Goal: Transaction & Acquisition: Purchase product/service

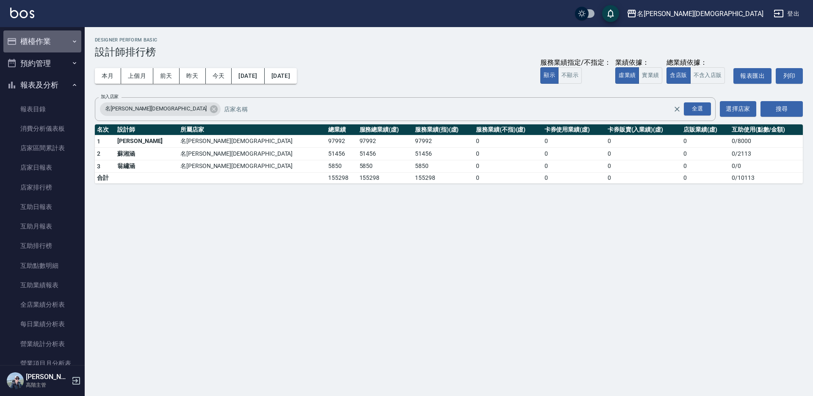
click at [46, 44] on button "櫃檯作業" at bounding box center [42, 41] width 78 height 22
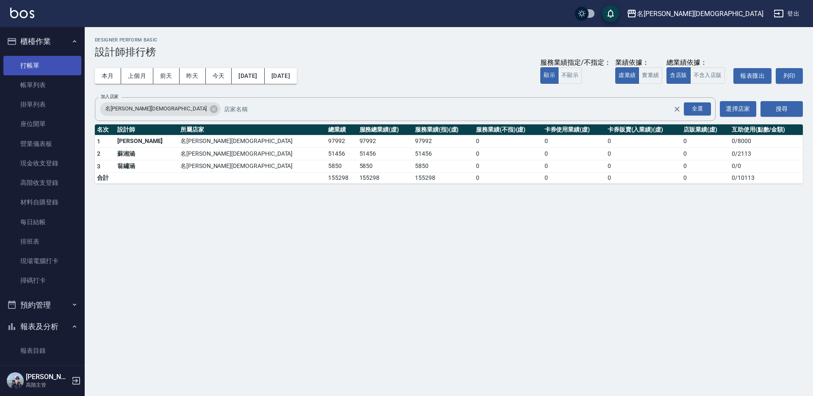
click at [41, 63] on link "打帳單" at bounding box center [42, 65] width 78 height 19
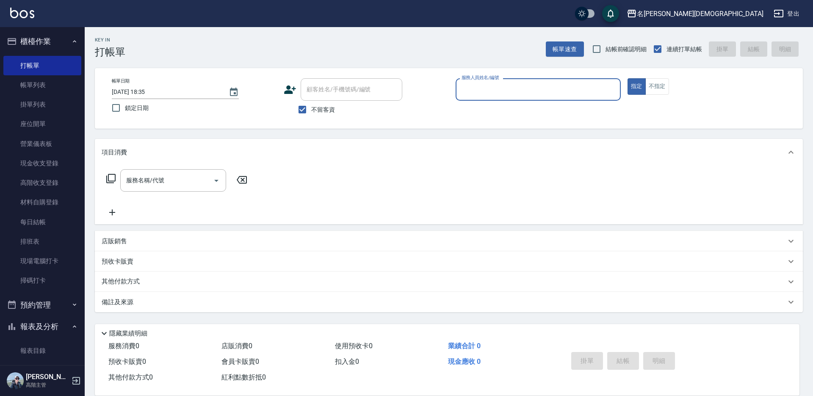
click at [467, 91] on input "服務人員姓名/編號" at bounding box center [537, 89] width 157 height 15
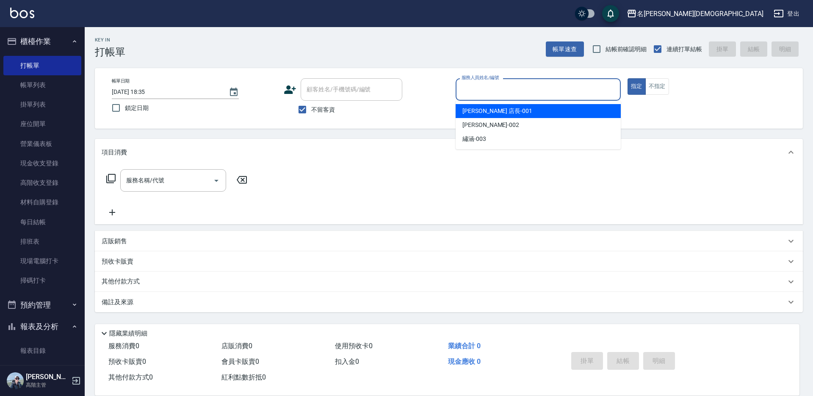
click at [473, 110] on span "[PERSON_NAME] 店長 -001" at bounding box center [497, 111] width 70 height 9
type input "[PERSON_NAME] 店長-001"
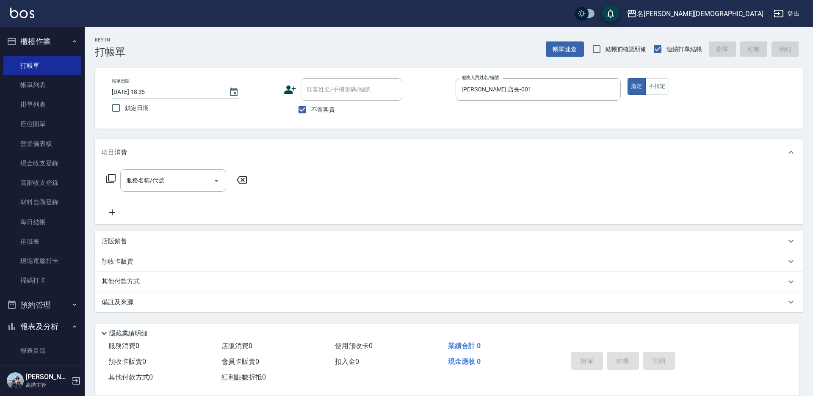
click at [110, 179] on icon at bounding box center [111, 179] width 10 height 10
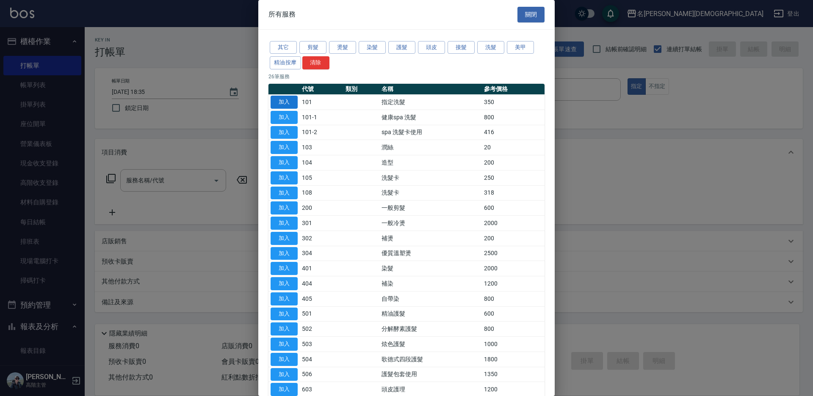
click at [289, 100] on button "加入" at bounding box center [283, 102] width 27 height 13
type input "指定洗髮(101)"
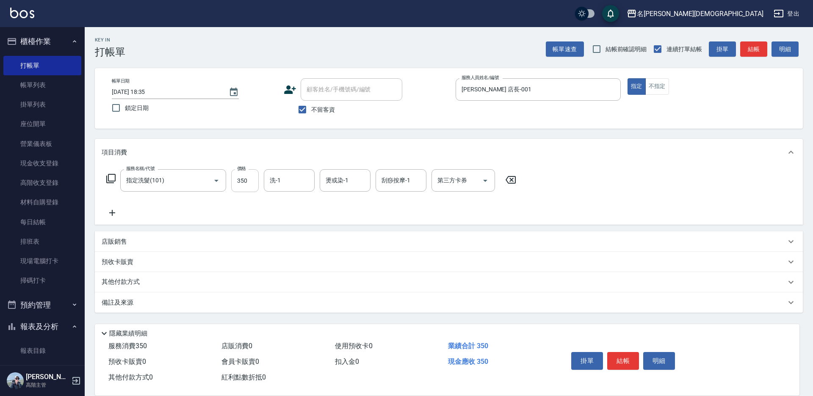
click at [249, 183] on input "350" at bounding box center [245, 180] width 28 height 23
type input "370"
click at [279, 180] on div "洗-1 洗-1" at bounding box center [289, 180] width 51 height 22
click at [298, 232] on div "繡涵 -003" at bounding box center [289, 239] width 51 height 14
type input "繡涵-003"
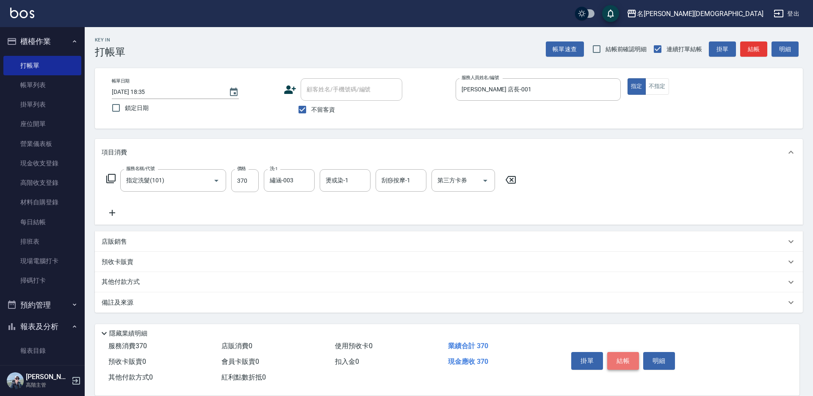
click at [618, 353] on button "結帳" at bounding box center [623, 361] width 32 height 18
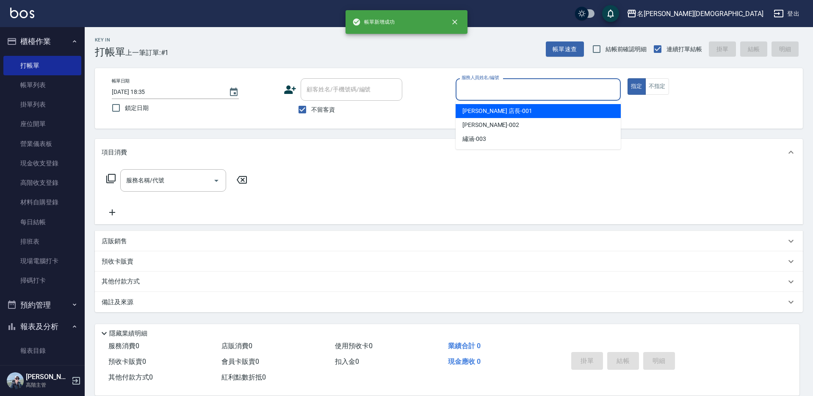
click at [464, 83] on input "服務人員姓名/編號" at bounding box center [537, 89] width 157 height 15
click at [471, 109] on span "[PERSON_NAME] 店長 -001" at bounding box center [497, 111] width 70 height 9
type input "[PERSON_NAME] 店長-001"
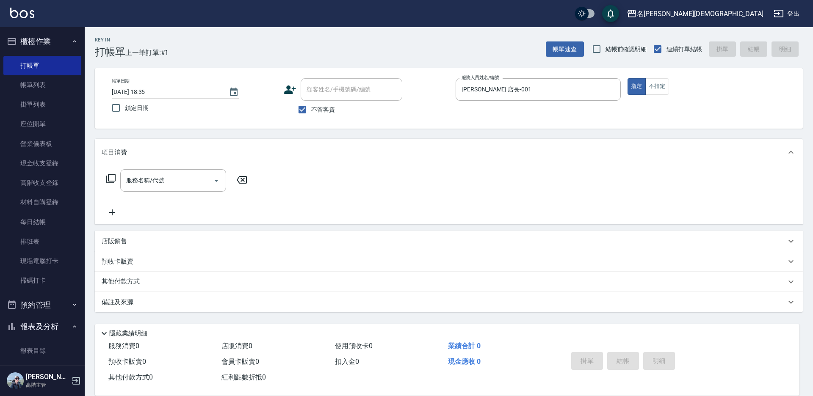
click at [108, 175] on icon at bounding box center [111, 179] width 10 height 10
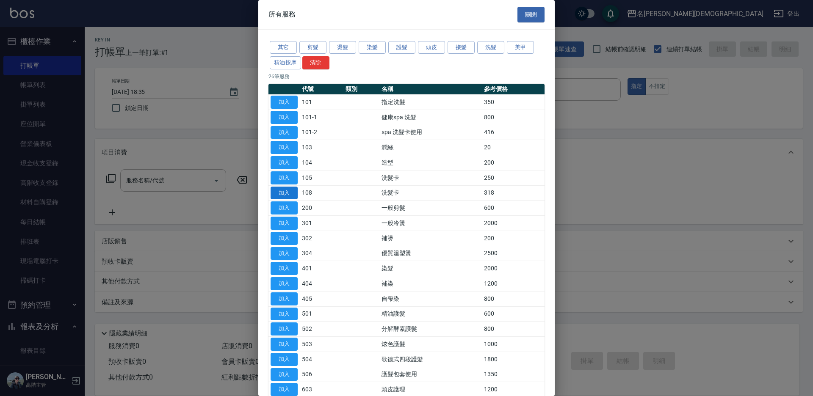
click at [287, 189] on button "加入" at bounding box center [283, 193] width 27 height 13
type input "洗髮卡(108)"
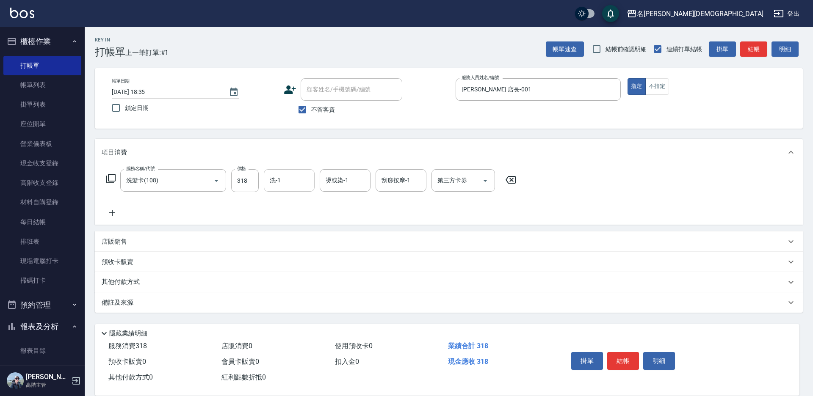
click at [295, 182] on input "洗-1" at bounding box center [289, 180] width 43 height 15
click at [290, 235] on span "繡涵 -003" at bounding box center [282, 239] width 24 height 9
type input "繡涵-003"
click at [439, 183] on div "第三方卡券 第三方卡券" at bounding box center [462, 180] width 63 height 22
click at [442, 212] on span "舊有卡券" at bounding box center [462, 216] width 63 height 14
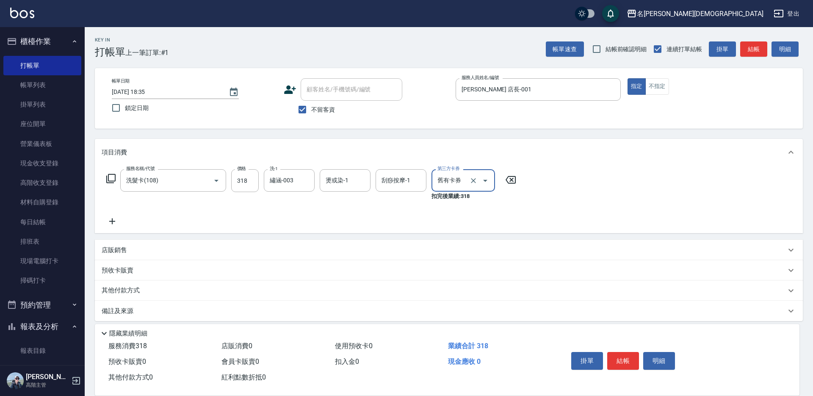
type input "舊有卡券"
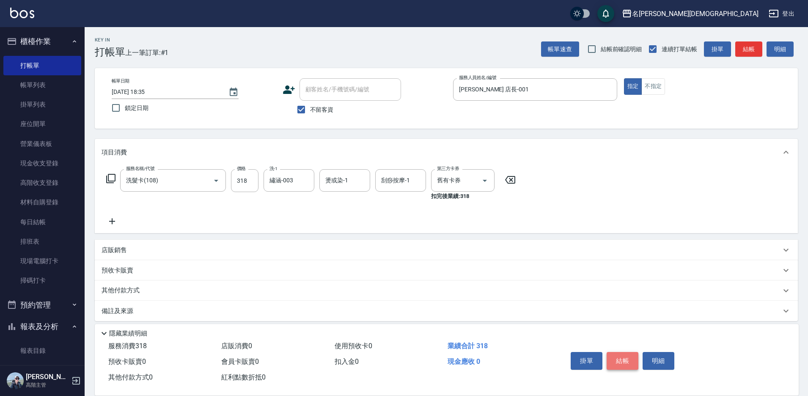
drag, startPoint x: 620, startPoint y: 360, endPoint x: 605, endPoint y: 324, distance: 38.9
click at [620, 359] on button "結帳" at bounding box center [623, 361] width 32 height 18
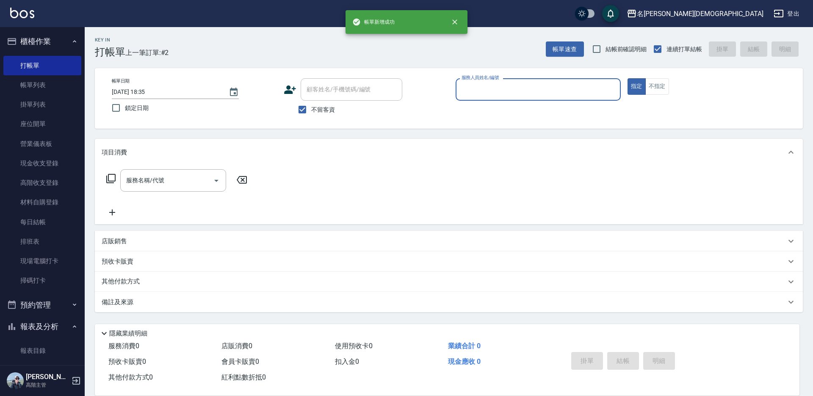
click at [472, 92] on input "服務人員姓名/編號" at bounding box center [537, 89] width 157 height 15
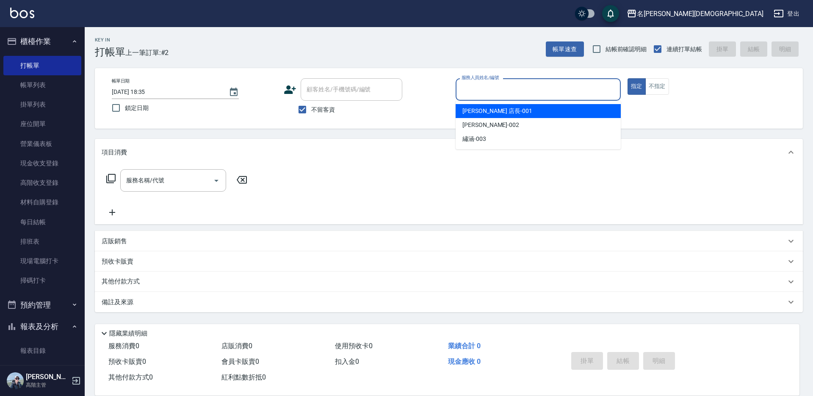
drag, startPoint x: 474, startPoint y: 114, endPoint x: 468, endPoint y: 113, distance: 6.0
click at [474, 113] on span "[PERSON_NAME] 店長 -001" at bounding box center [497, 111] width 70 height 9
type input "[PERSON_NAME] 店長-001"
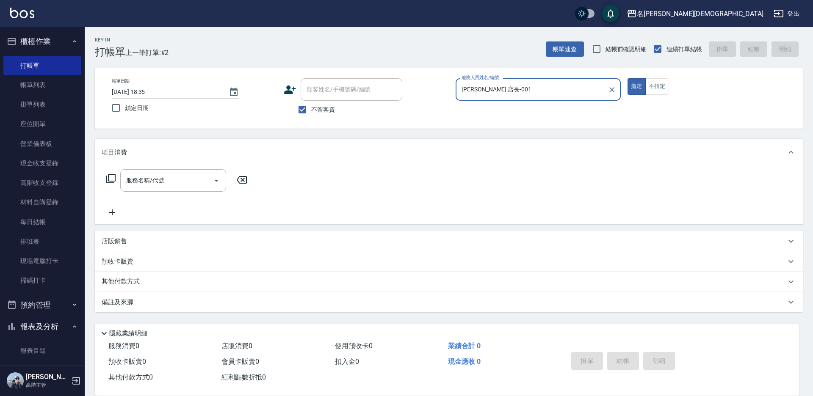
click at [108, 180] on icon at bounding box center [110, 178] width 9 height 9
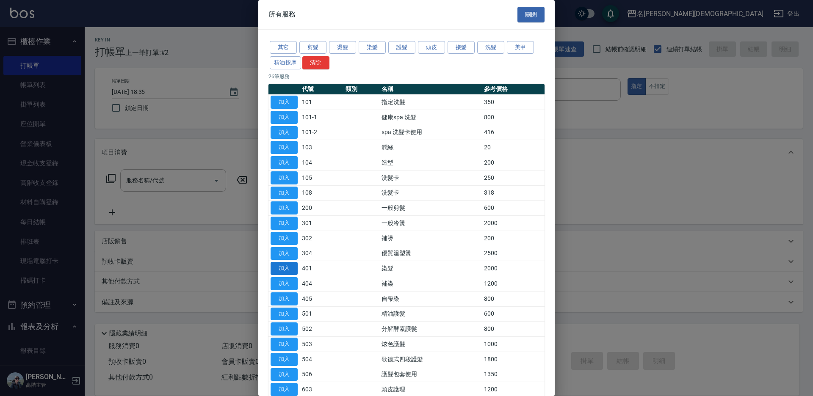
click at [290, 265] on button "加入" at bounding box center [283, 268] width 27 height 13
type input "染髮(401)"
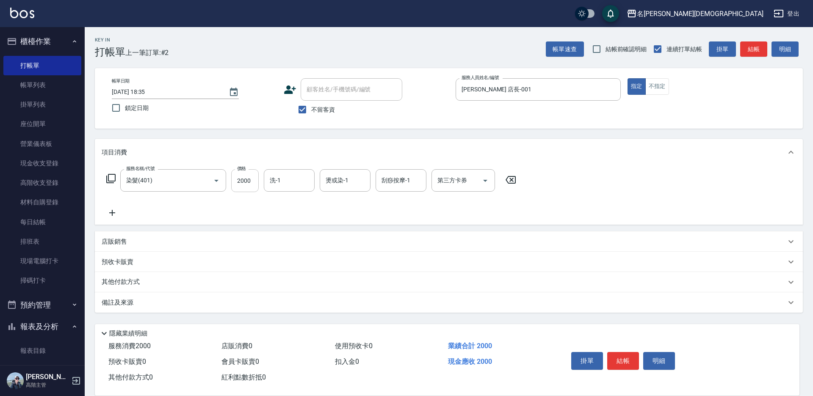
click at [249, 181] on input "2000" at bounding box center [245, 180] width 28 height 23
click at [512, 182] on icon at bounding box center [510, 180] width 21 height 10
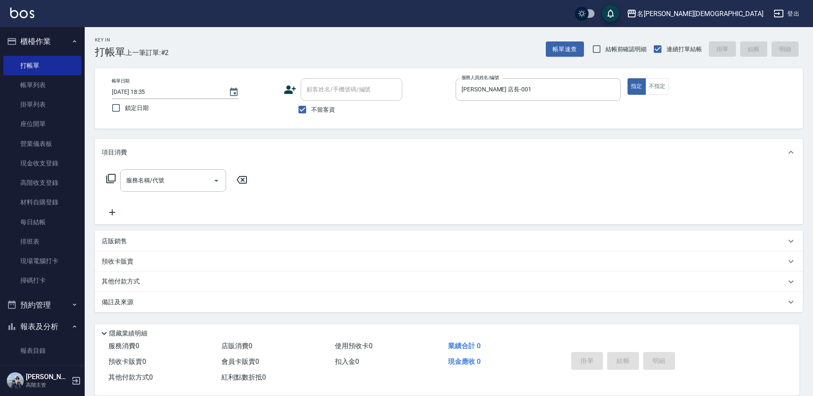
click at [108, 178] on icon at bounding box center [110, 178] width 9 height 9
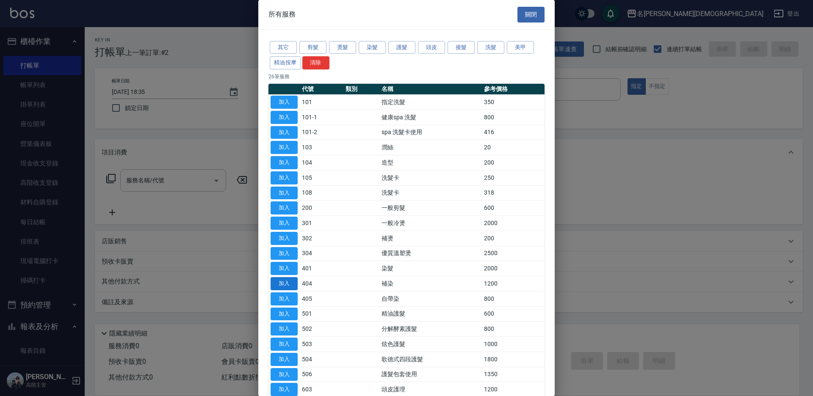
click at [290, 282] on button "加入" at bounding box center [283, 283] width 27 height 13
type input "補染(404)"
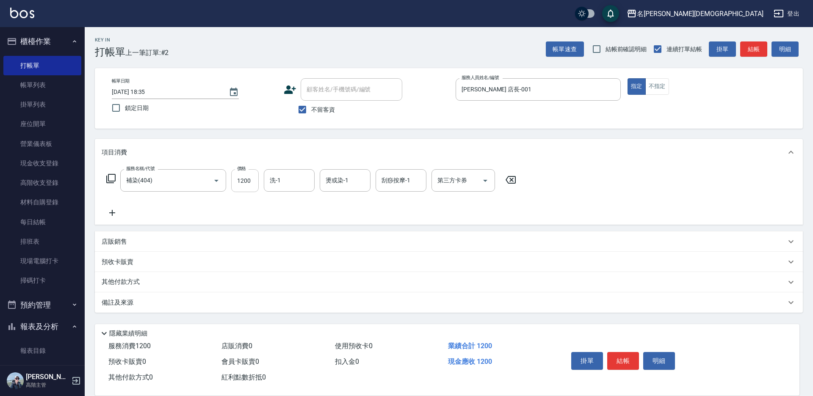
click at [245, 183] on input "1200" at bounding box center [245, 180] width 28 height 23
type input "1750"
click at [282, 182] on input "洗-1" at bounding box center [289, 180] width 43 height 15
click at [287, 235] on span "繡涵 -003" at bounding box center [282, 239] width 24 height 9
type input "繡涵-003"
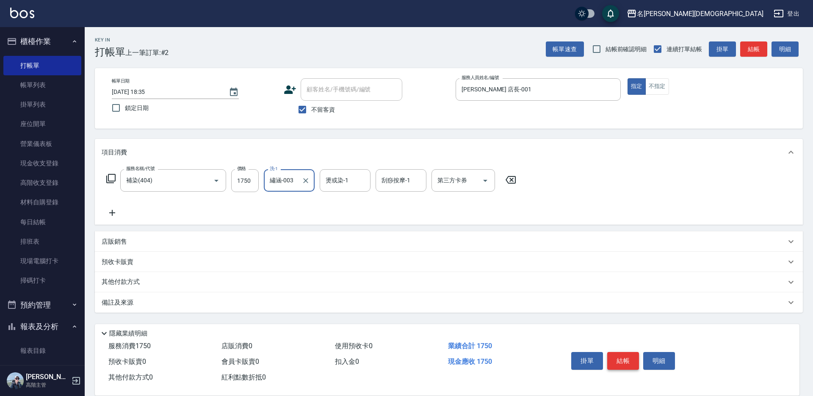
click at [618, 352] on button "結帳" at bounding box center [623, 361] width 32 height 18
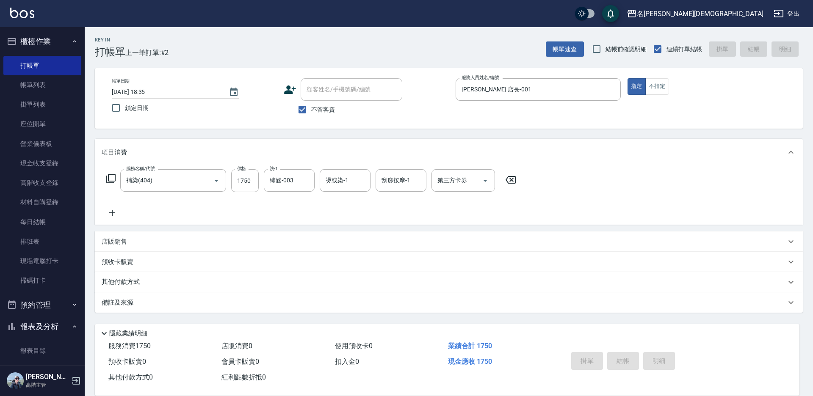
type input "[DATE] 18:36"
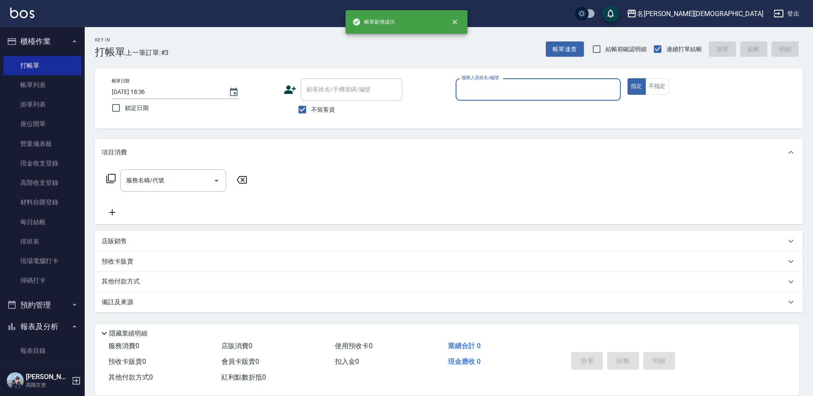
click at [481, 86] on input "服務人員姓名/編號" at bounding box center [537, 89] width 157 height 15
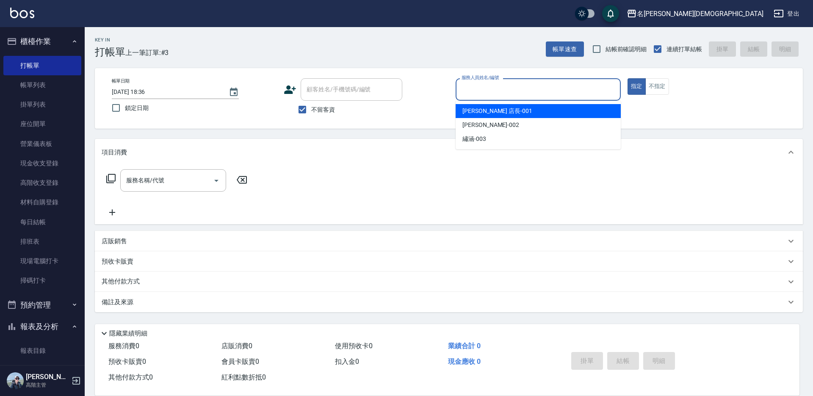
click at [470, 109] on span "[PERSON_NAME] 店長 -001" at bounding box center [497, 111] width 70 height 9
type input "[PERSON_NAME] 店長-001"
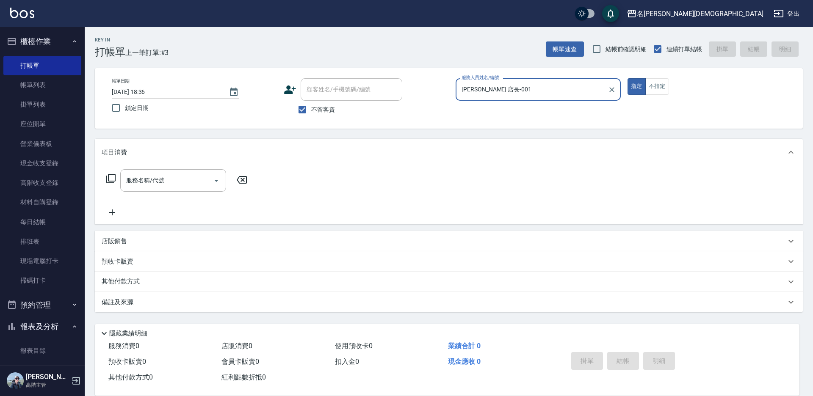
click at [113, 178] on icon at bounding box center [111, 179] width 10 height 10
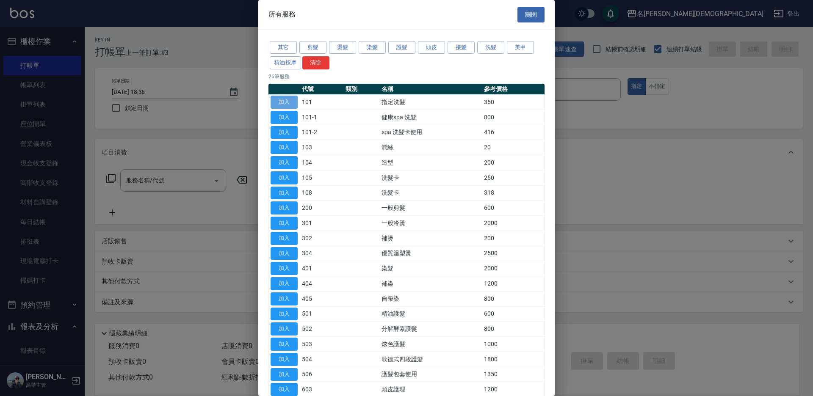
click at [285, 101] on button "加入" at bounding box center [283, 102] width 27 height 13
type input "指定洗髮(101)"
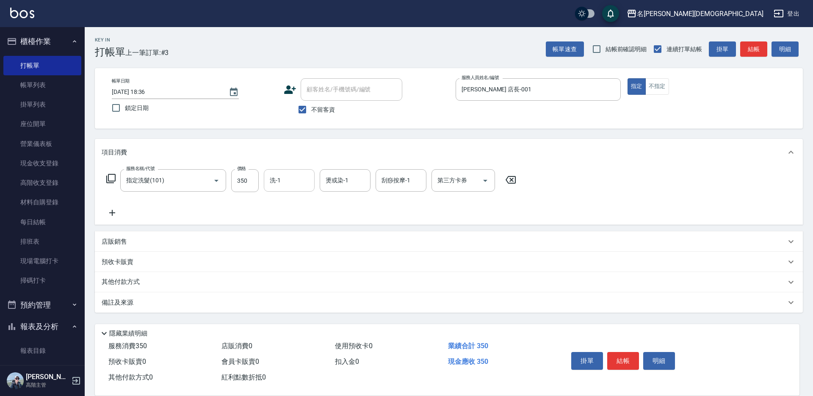
click at [289, 182] on input "洗-1" at bounding box center [289, 180] width 43 height 15
drag, startPoint x: 283, startPoint y: 230, endPoint x: 294, endPoint y: 227, distance: 11.4
click at [284, 235] on span "繡涵 -003" at bounding box center [282, 239] width 24 height 9
type input "繡涵-003"
click at [625, 356] on button "結帳" at bounding box center [623, 361] width 32 height 18
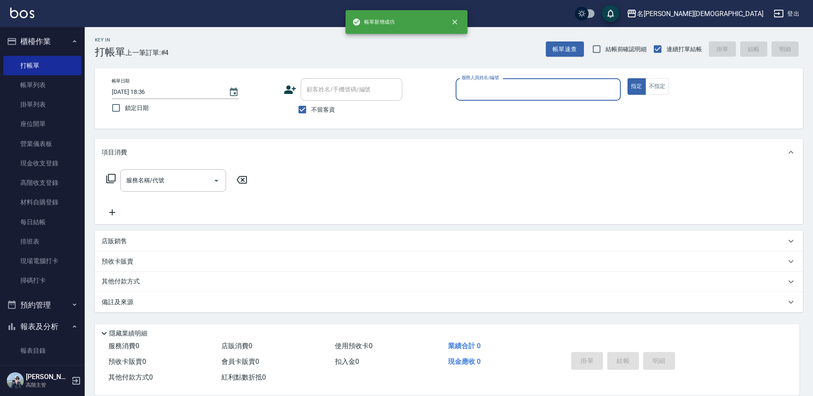
drag, startPoint x: 477, startPoint y: 89, endPoint x: 477, endPoint y: 97, distance: 8.5
click at [477, 89] on input "服務人員姓名/編號" at bounding box center [537, 89] width 157 height 15
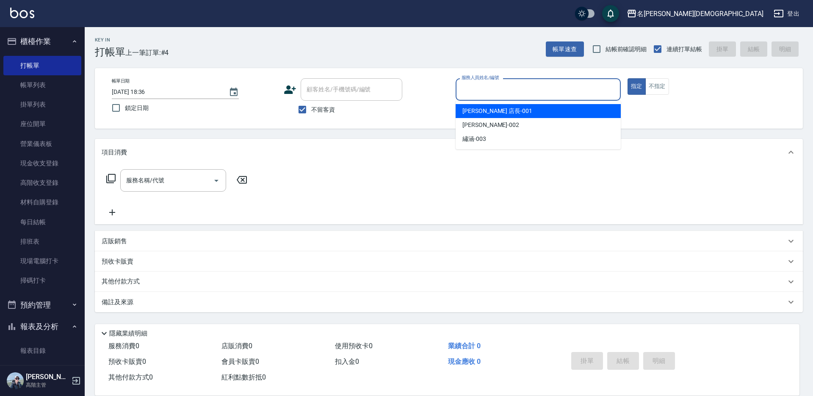
click at [474, 112] on span "[PERSON_NAME] 店長 -001" at bounding box center [497, 111] width 70 height 9
type input "[PERSON_NAME] 店長-001"
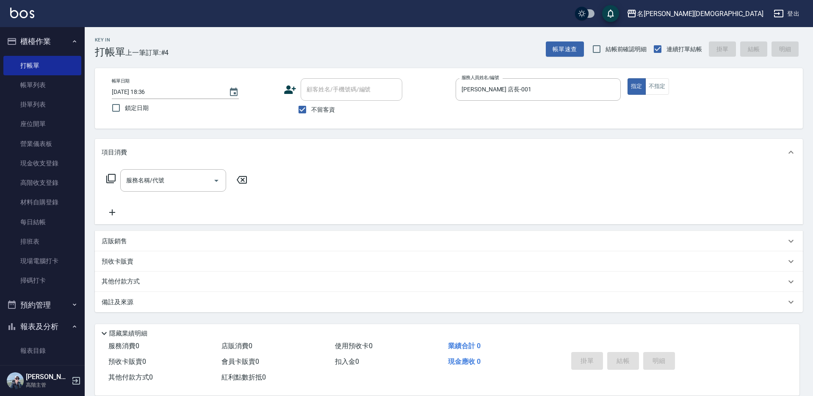
click at [108, 178] on icon at bounding box center [110, 178] width 9 height 9
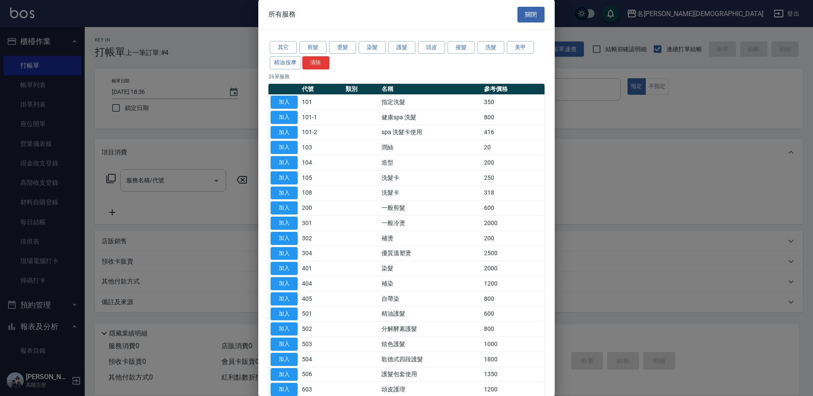
click at [289, 99] on button "加入" at bounding box center [283, 102] width 27 height 13
type input "指定洗髮(101)"
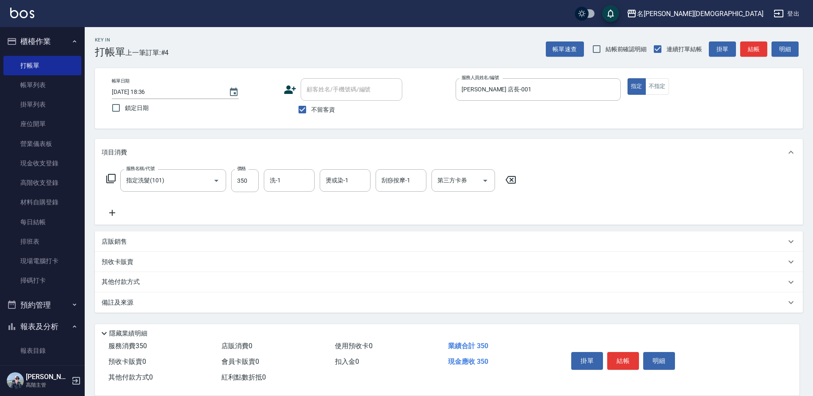
click at [112, 179] on icon at bounding box center [111, 179] width 10 height 10
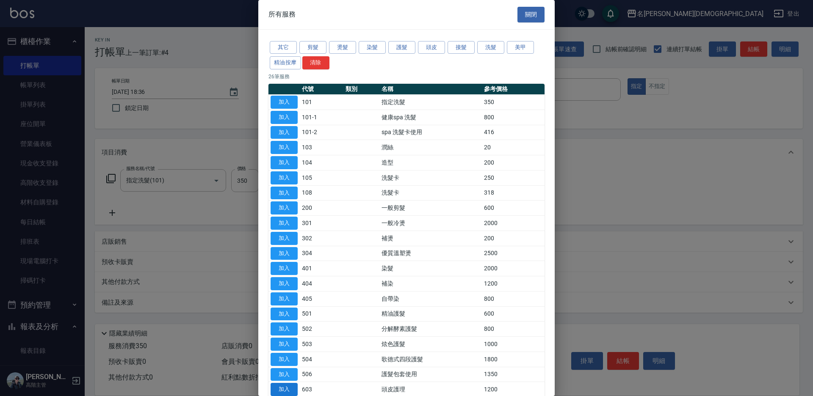
click at [286, 390] on button "加入" at bounding box center [283, 389] width 27 height 13
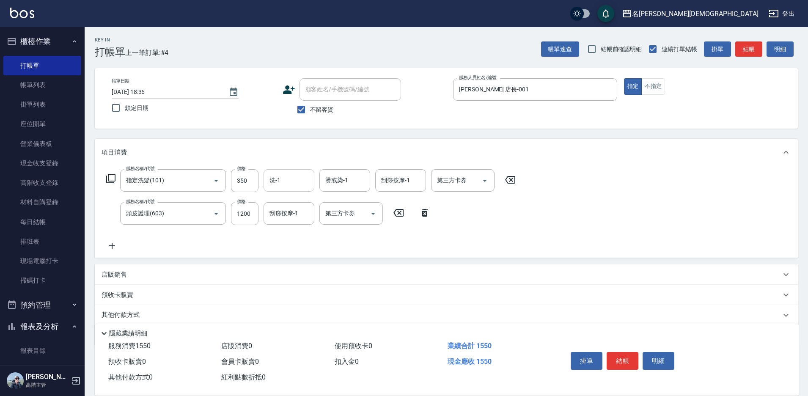
click at [284, 184] on input "洗-1" at bounding box center [289, 180] width 43 height 15
click at [289, 235] on span "繡涵 -003" at bounding box center [282, 239] width 24 height 9
type input "繡涵-003"
click at [619, 354] on button "結帳" at bounding box center [623, 361] width 32 height 18
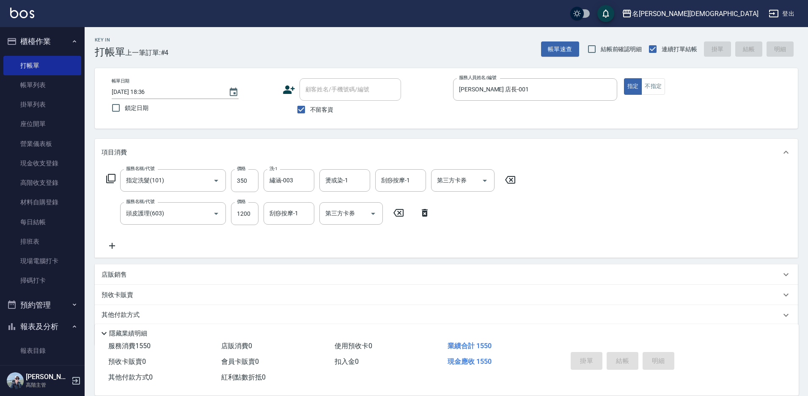
type input "[DATE] 18:37"
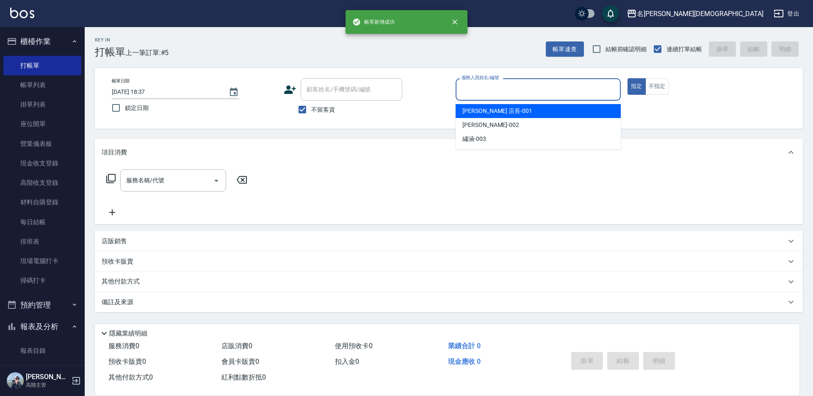
click at [476, 87] on input "服務人員姓名/編號" at bounding box center [537, 89] width 157 height 15
drag, startPoint x: 482, startPoint y: 113, endPoint x: 486, endPoint y: 104, distance: 9.3
click at [482, 112] on span "[PERSON_NAME] 店長 -001" at bounding box center [497, 111] width 70 height 9
type input "[PERSON_NAME] 店長-001"
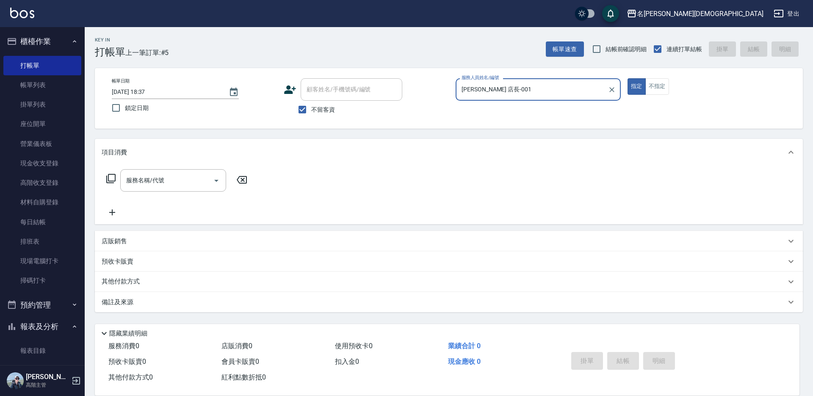
click at [110, 176] on icon at bounding box center [111, 179] width 10 height 10
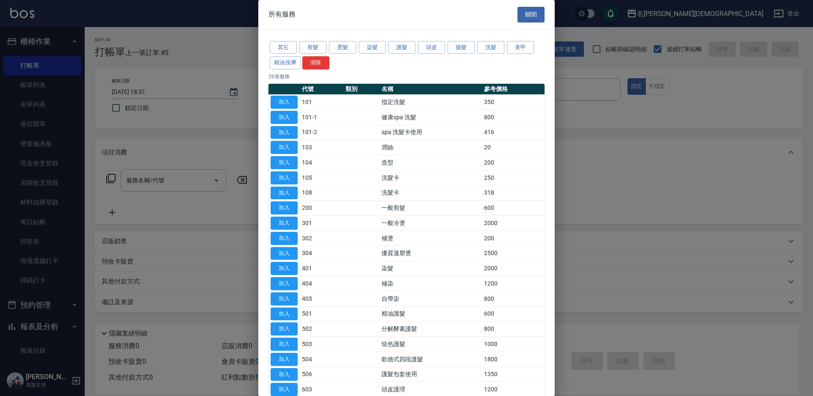
click at [283, 103] on button "加入" at bounding box center [283, 102] width 27 height 13
type input "指定洗髮(101)"
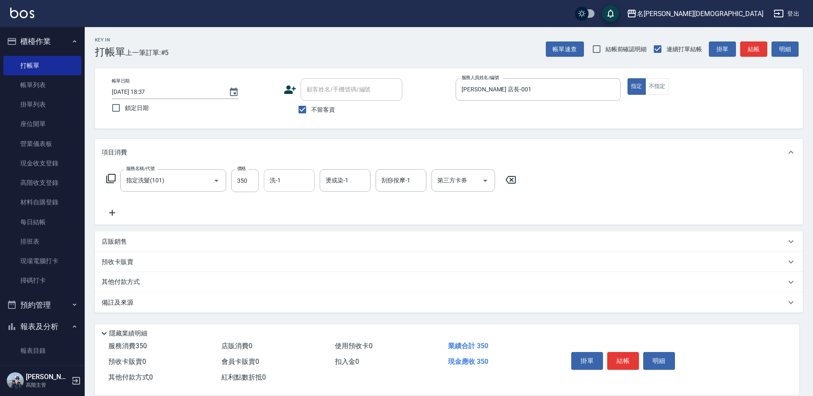
click at [291, 182] on input "洗-1" at bounding box center [289, 180] width 43 height 15
click at [297, 232] on div "繡涵 -003" at bounding box center [289, 239] width 51 height 14
type input "繡涵-003"
click at [624, 356] on button "結帳" at bounding box center [623, 361] width 32 height 18
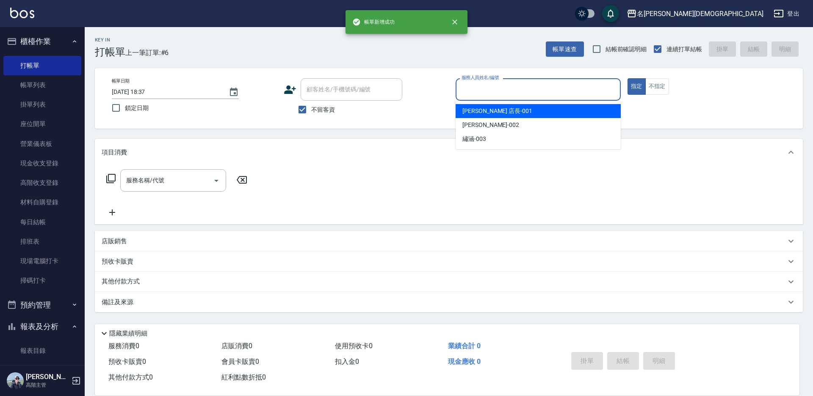
click at [496, 91] on input "服務人員姓名/編號" at bounding box center [537, 89] width 157 height 15
drag, startPoint x: 487, startPoint y: 109, endPoint x: 345, endPoint y: 104, distance: 141.9
click at [486, 109] on span "[PERSON_NAME] 店長 -001" at bounding box center [497, 111] width 70 height 9
type input "[PERSON_NAME] 店長-001"
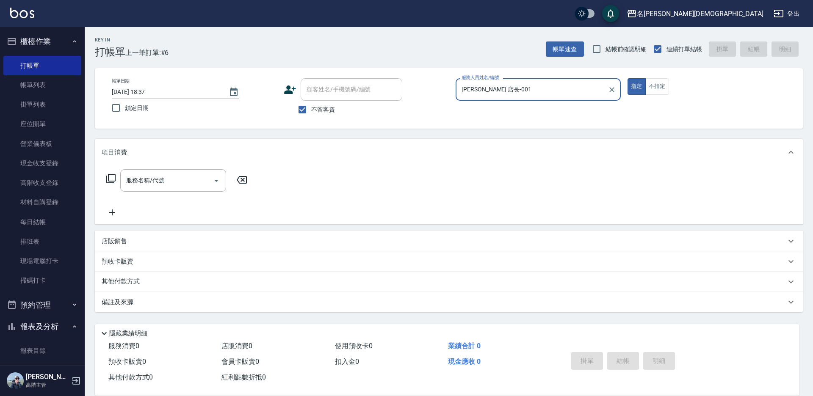
click at [113, 178] on icon at bounding box center [111, 179] width 10 height 10
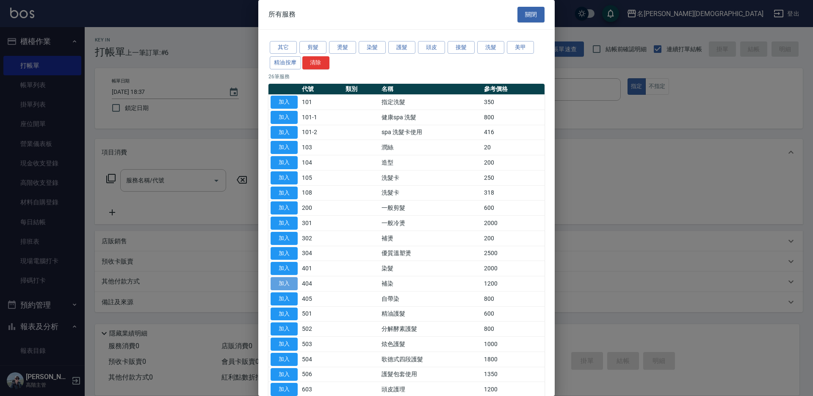
click at [294, 282] on button "加入" at bounding box center [283, 283] width 27 height 13
type input "補染(404)"
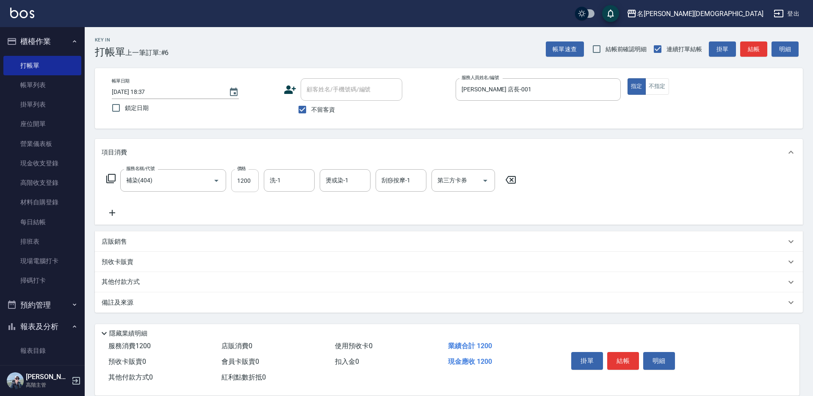
click at [240, 179] on input "1200" at bounding box center [245, 180] width 28 height 23
type input "1850"
click at [624, 356] on button "結帳" at bounding box center [623, 361] width 32 height 18
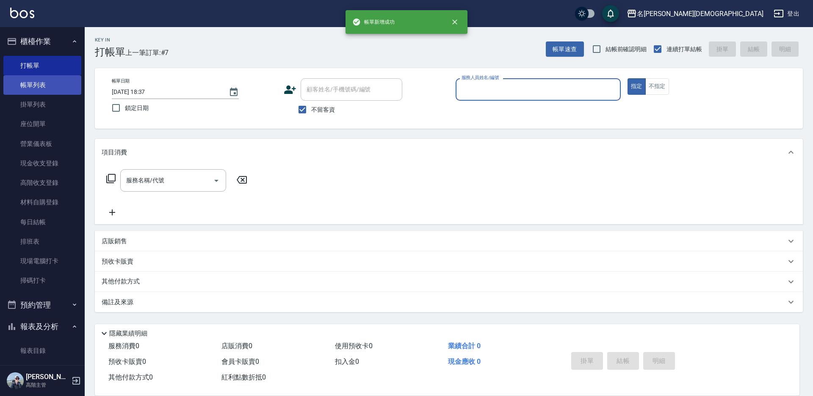
click at [31, 86] on link "帳單列表" at bounding box center [42, 84] width 78 height 19
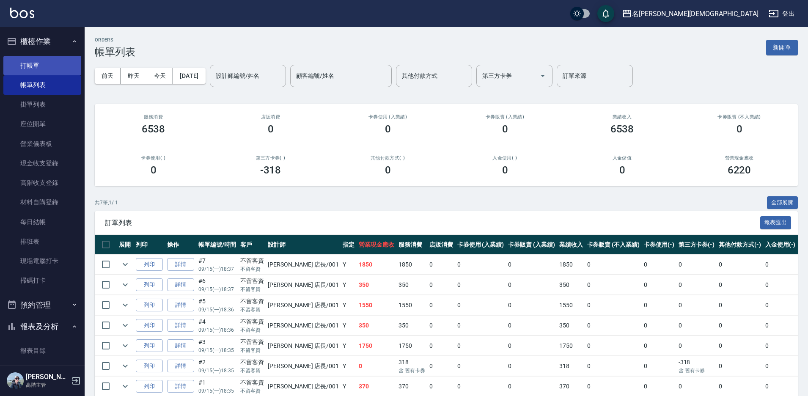
click at [35, 61] on link "打帳單" at bounding box center [42, 65] width 78 height 19
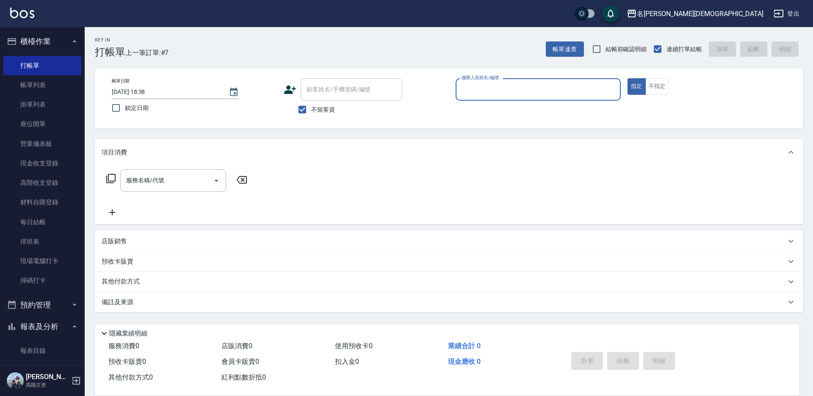
drag, startPoint x: 475, startPoint y: 94, endPoint x: 470, endPoint y: 99, distance: 6.6
click at [475, 94] on input "服務人員姓名/編號" at bounding box center [537, 89] width 157 height 15
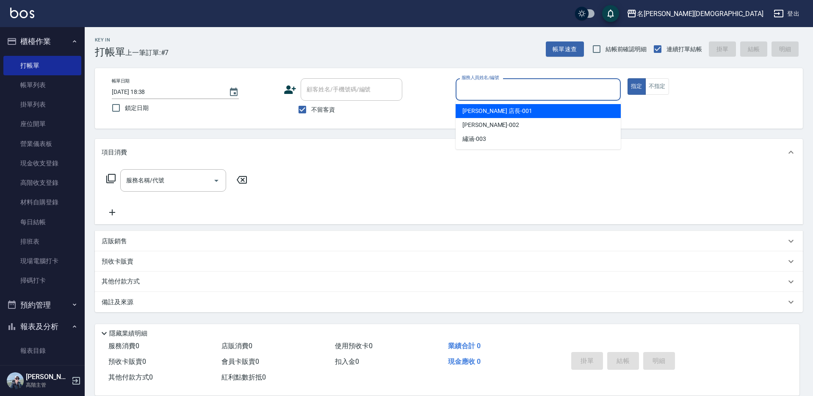
click at [470, 108] on span "[PERSON_NAME] 店長 -001" at bounding box center [497, 111] width 70 height 9
type input "[PERSON_NAME] 店長-001"
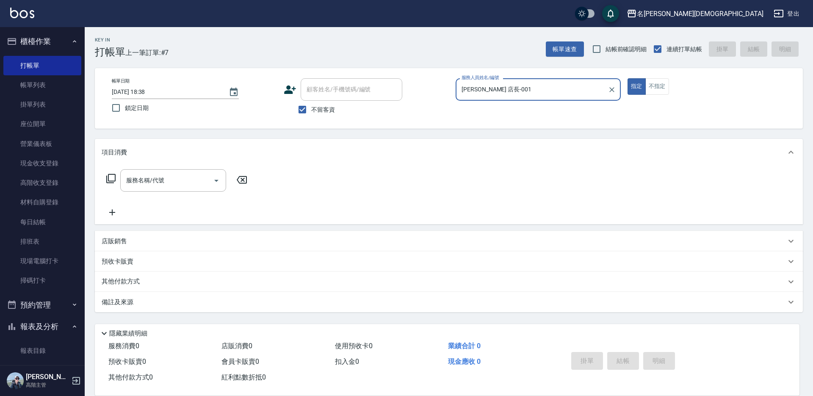
click at [111, 175] on icon at bounding box center [110, 178] width 9 height 9
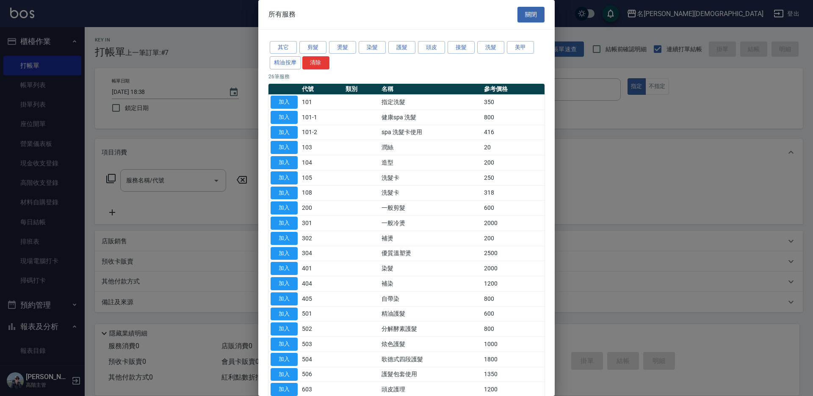
click at [284, 99] on button "加入" at bounding box center [283, 102] width 27 height 13
type input "指定洗髮(101)"
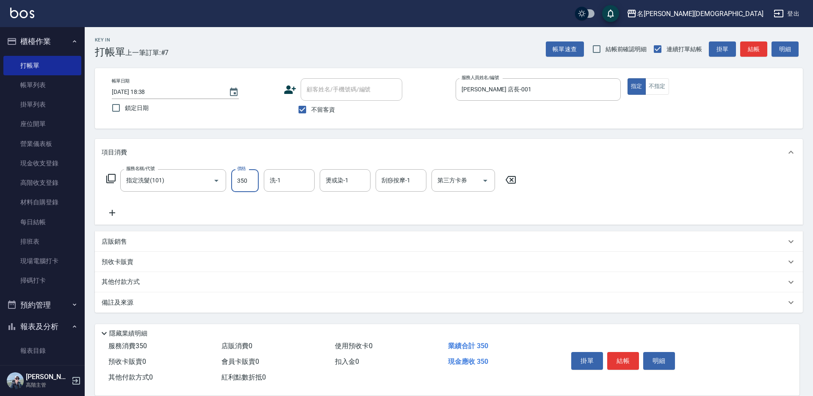
drag, startPoint x: 239, startPoint y: 181, endPoint x: 237, endPoint y: 172, distance: 9.0
click at [238, 179] on input "350" at bounding box center [245, 180] width 28 height 23
type input "400"
click at [625, 361] on button "結帳" at bounding box center [623, 361] width 32 height 18
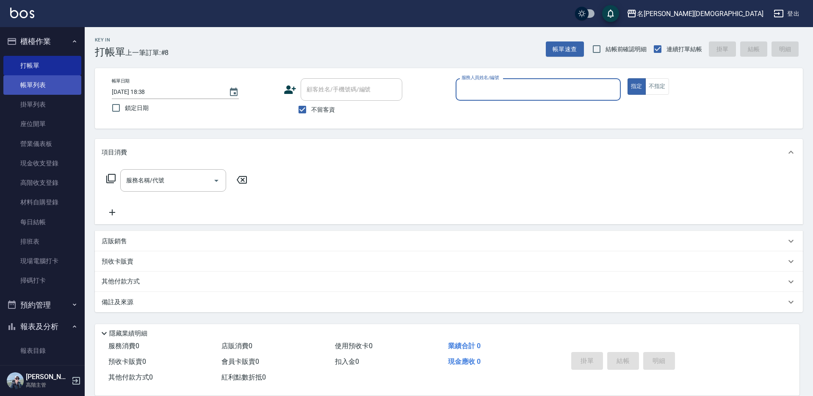
click at [26, 82] on link "帳單列表" at bounding box center [42, 84] width 78 height 19
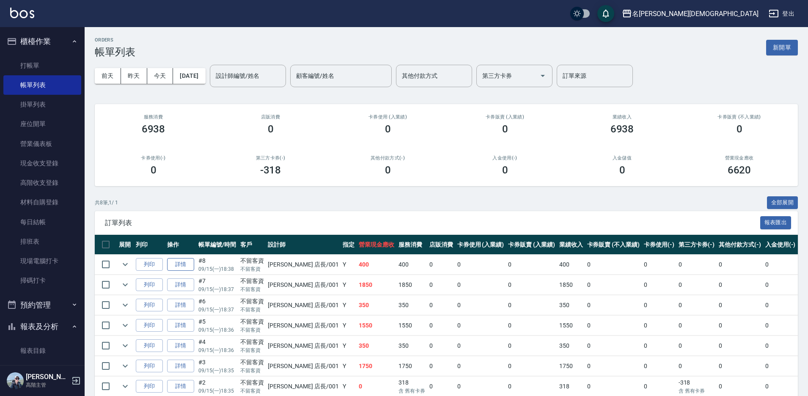
click at [192, 265] on link "詳情" at bounding box center [180, 264] width 27 height 13
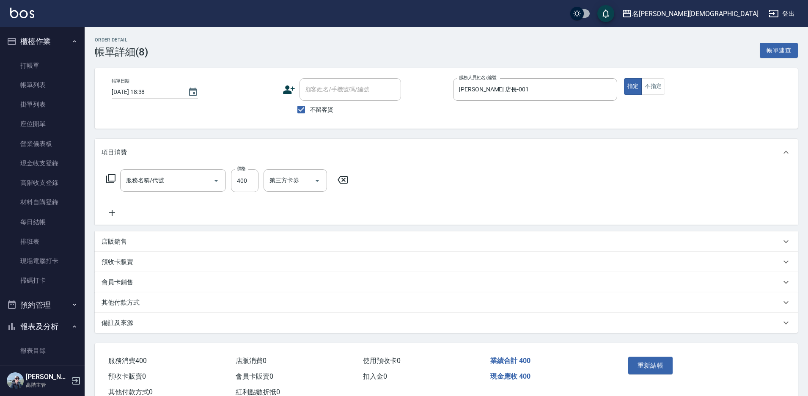
checkbox input "true"
type input "[PERSON_NAME] 店長-001"
type input "指定洗髮(101)"
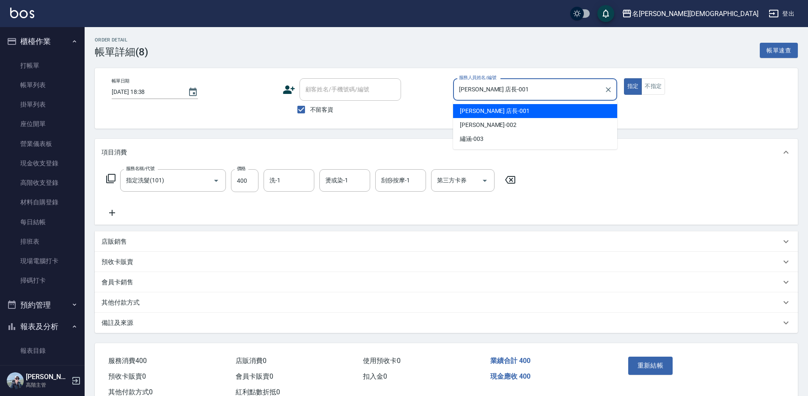
click at [487, 90] on input "[PERSON_NAME] 店長-001" at bounding box center [529, 89] width 144 height 15
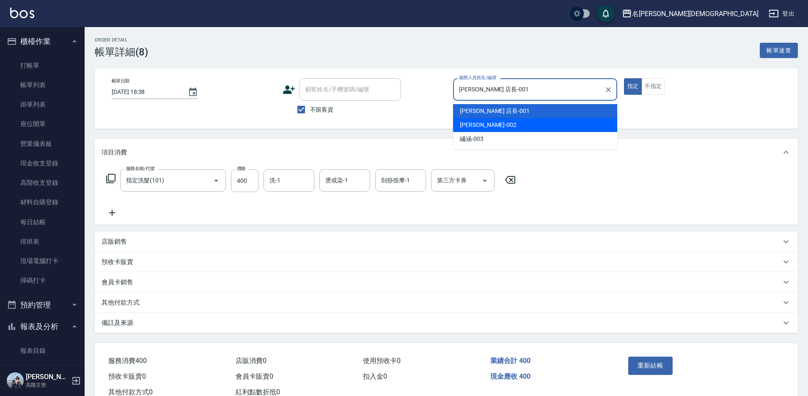
click at [474, 128] on span "香香 -002" at bounding box center [488, 125] width 57 height 9
type input "香香-002"
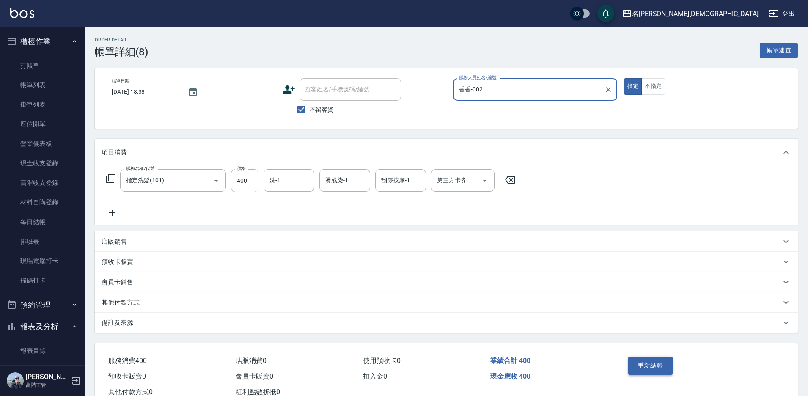
click at [664, 366] on button "重新結帳" at bounding box center [651, 366] width 45 height 18
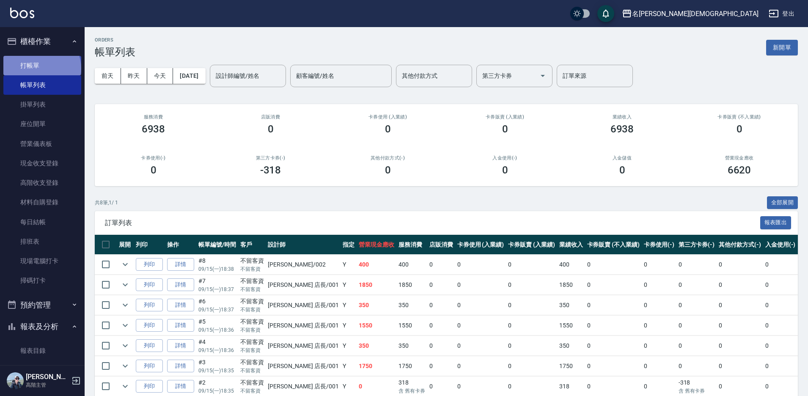
click at [41, 68] on link "打帳單" at bounding box center [42, 65] width 78 height 19
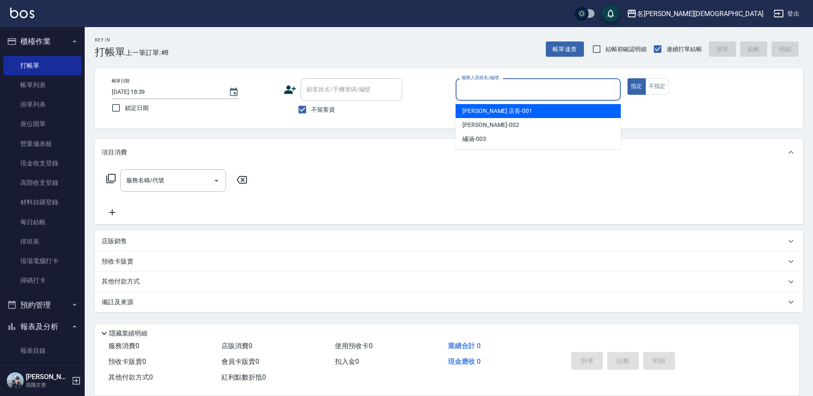
click at [485, 91] on input "服務人員姓名/編號" at bounding box center [537, 89] width 157 height 15
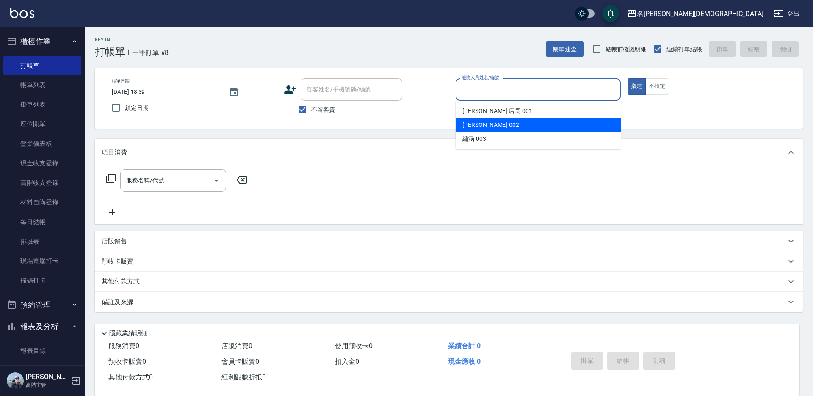
click at [486, 123] on div "香香 -002" at bounding box center [537, 125] width 165 height 14
type input "香香-002"
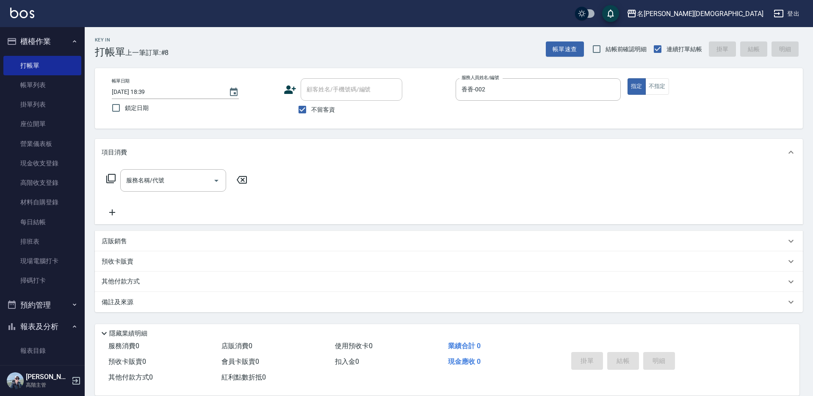
click at [112, 178] on icon at bounding box center [111, 179] width 10 height 10
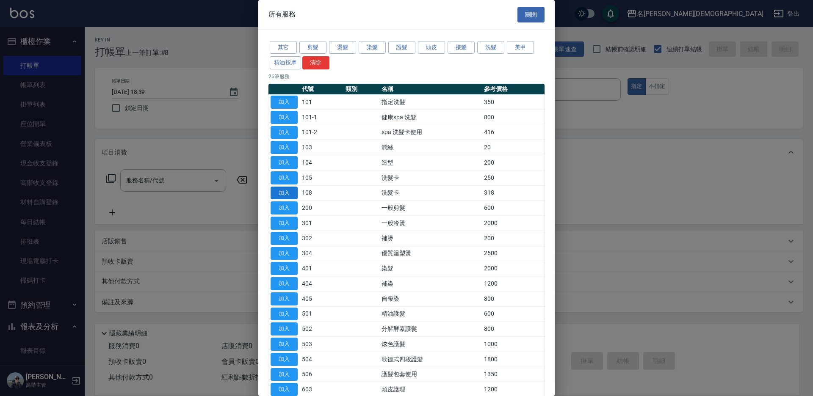
click at [290, 191] on button "加入" at bounding box center [283, 193] width 27 height 13
type input "洗髮卡(108)"
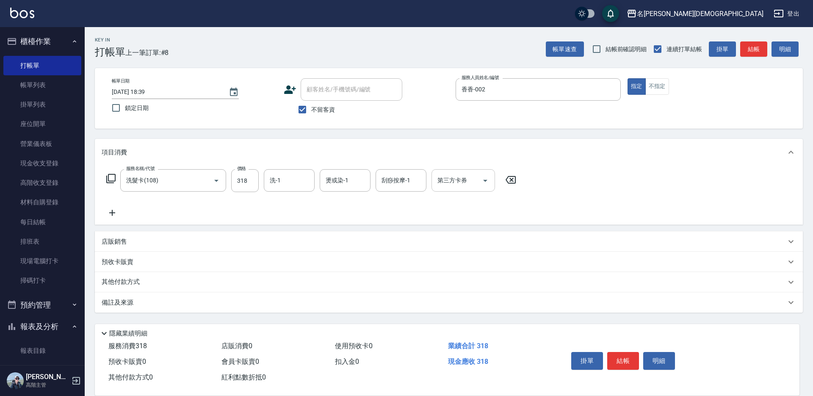
click at [455, 182] on input "第三方卡券" at bounding box center [456, 180] width 43 height 15
click at [443, 215] on span "舊有卡券" at bounding box center [462, 216] width 63 height 14
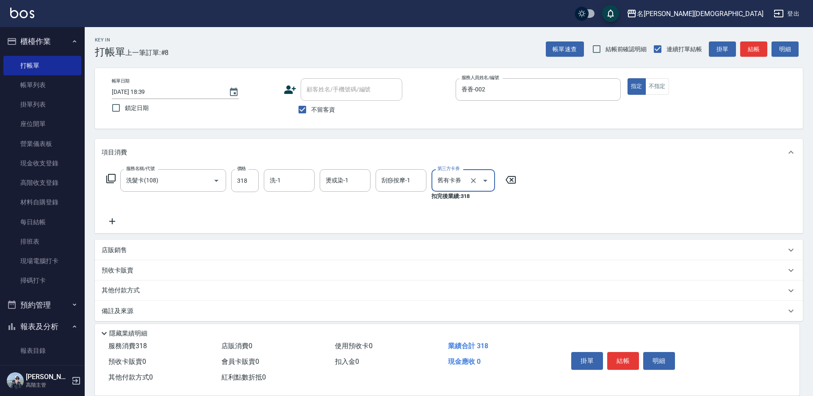
type input "舊有卡券"
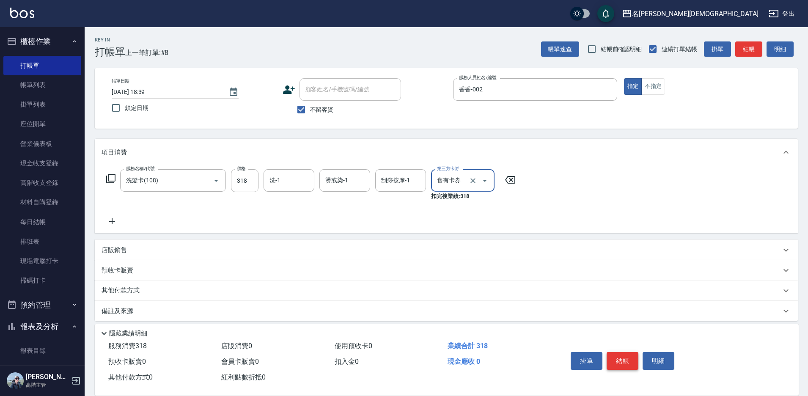
click at [619, 360] on button "結帳" at bounding box center [623, 361] width 32 height 18
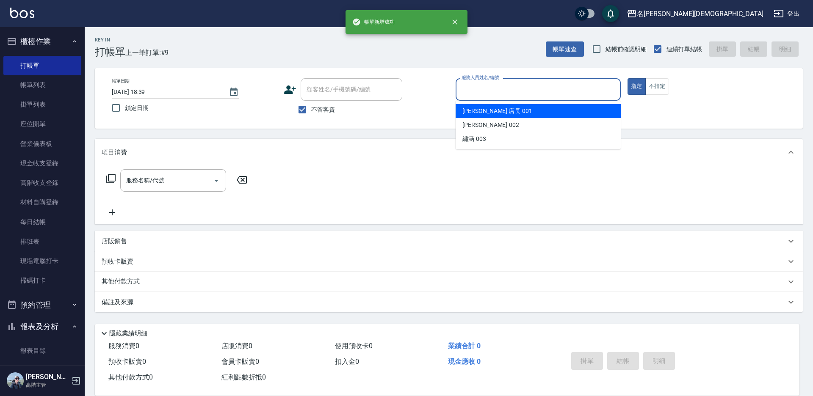
drag, startPoint x: 476, startPoint y: 84, endPoint x: 487, endPoint y: 107, distance: 25.4
click at [477, 84] on input "服務人員姓名/編號" at bounding box center [537, 89] width 157 height 15
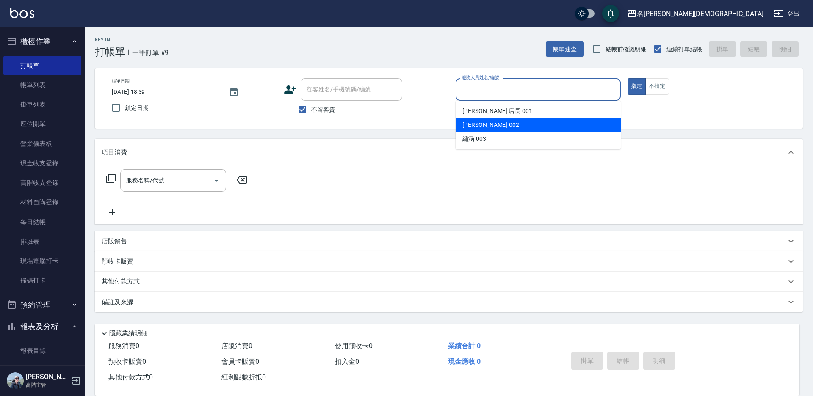
click at [481, 129] on div "香香 -002" at bounding box center [537, 125] width 165 height 14
type input "香香-002"
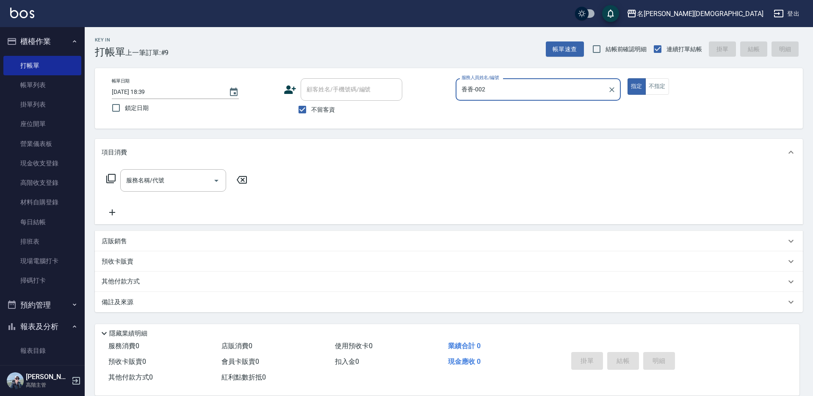
click at [107, 181] on icon at bounding box center [110, 178] width 9 height 9
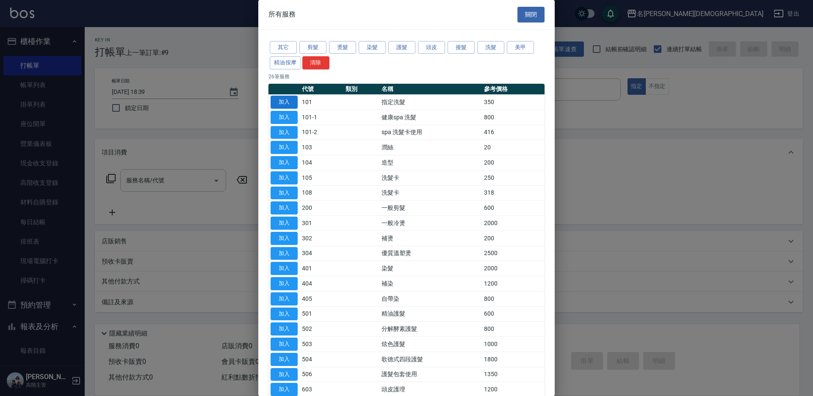
click at [279, 101] on button "加入" at bounding box center [283, 102] width 27 height 13
type input "指定洗髮(101)"
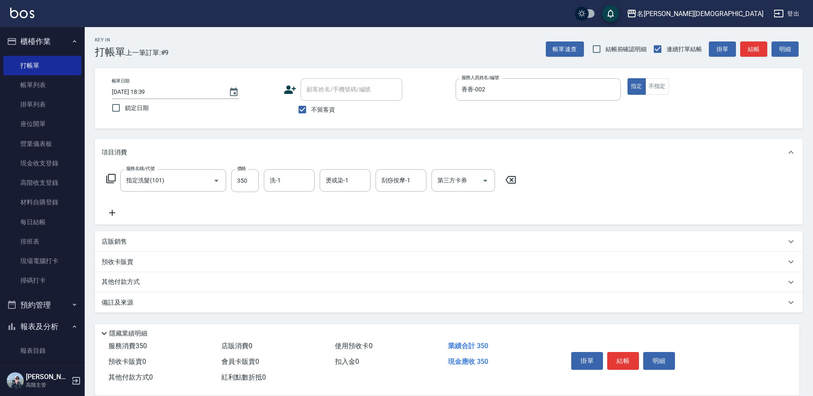
click at [110, 177] on icon at bounding box center [111, 179] width 10 height 10
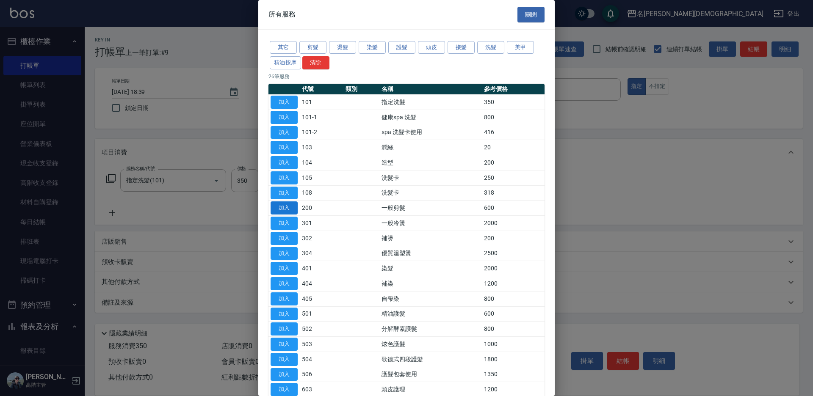
click at [284, 206] on button "加入" at bounding box center [283, 207] width 27 height 13
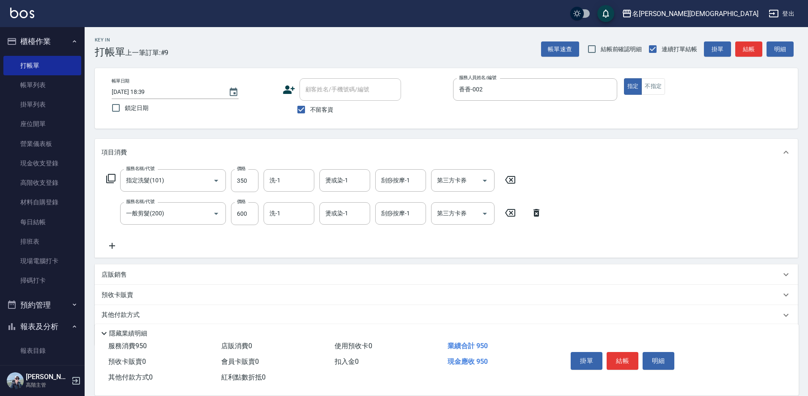
click at [535, 215] on icon at bounding box center [537, 213] width 6 height 8
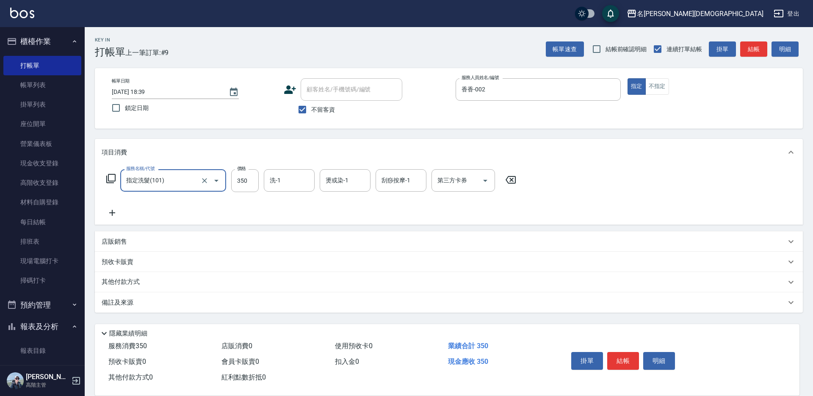
click at [273, 183] on div "洗-1 洗-1" at bounding box center [289, 180] width 51 height 22
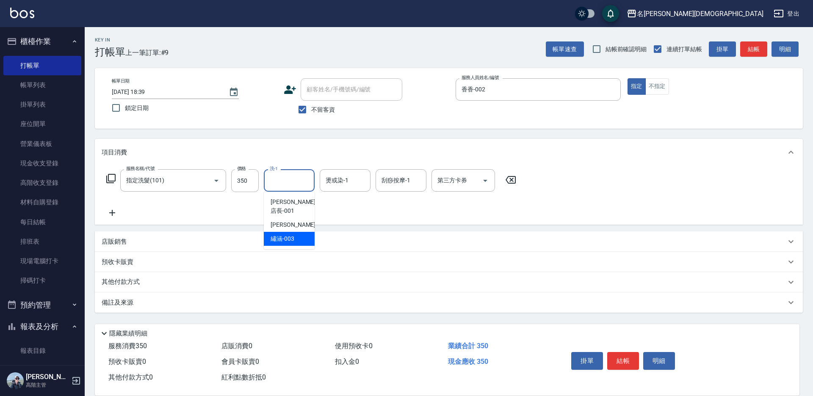
drag, startPoint x: 295, startPoint y: 227, endPoint x: 315, endPoint y: 230, distance: 20.9
click at [295, 232] on div "繡涵 -003" at bounding box center [289, 239] width 51 height 14
type input "繡涵-003"
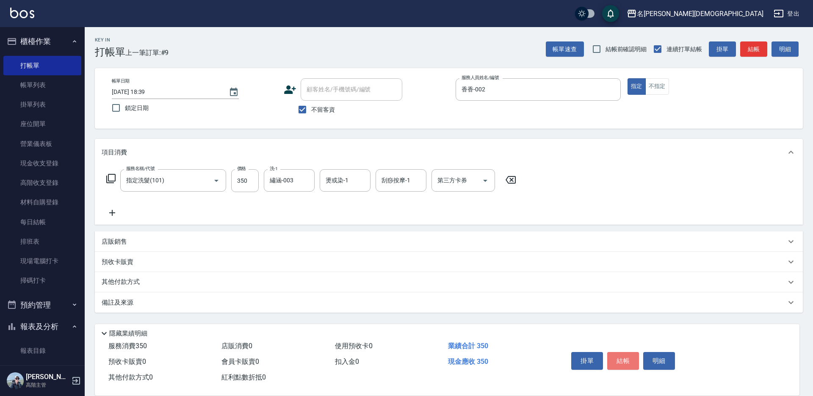
drag, startPoint x: 621, startPoint y: 354, endPoint x: 601, endPoint y: 358, distance: 20.3
click at [621, 353] on button "結帳" at bounding box center [623, 361] width 32 height 18
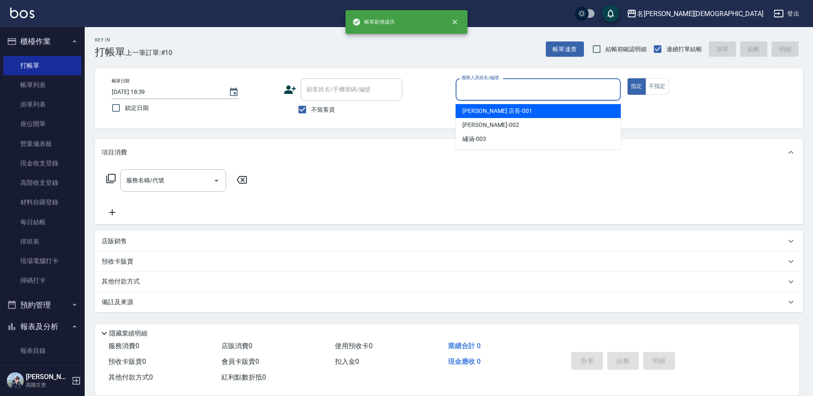
drag, startPoint x: 470, startPoint y: 90, endPoint x: 468, endPoint y: 106, distance: 16.2
click at [471, 91] on input "服務人員姓名/編號" at bounding box center [537, 89] width 157 height 15
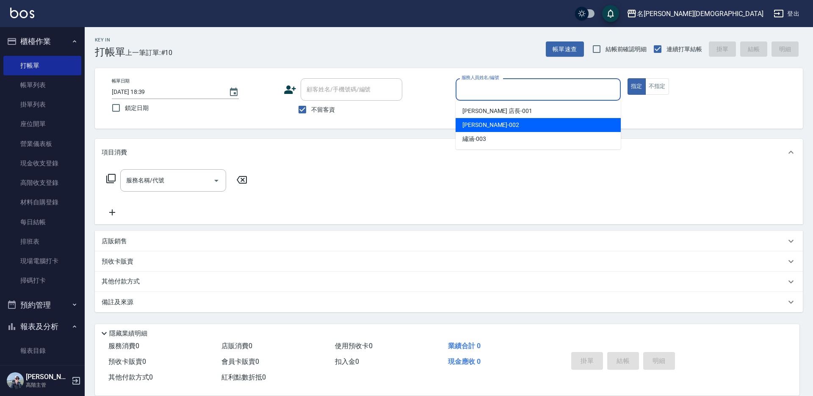
click at [461, 130] on div "香香 -002" at bounding box center [537, 125] width 165 height 14
type input "香香-002"
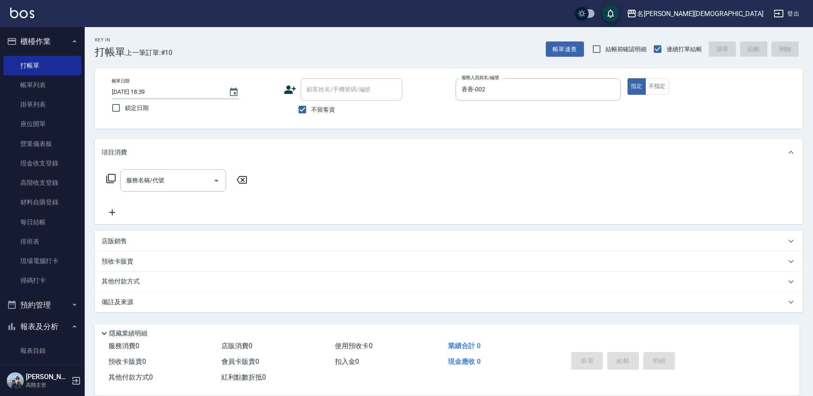
click at [106, 180] on icon at bounding box center [110, 178] width 9 height 9
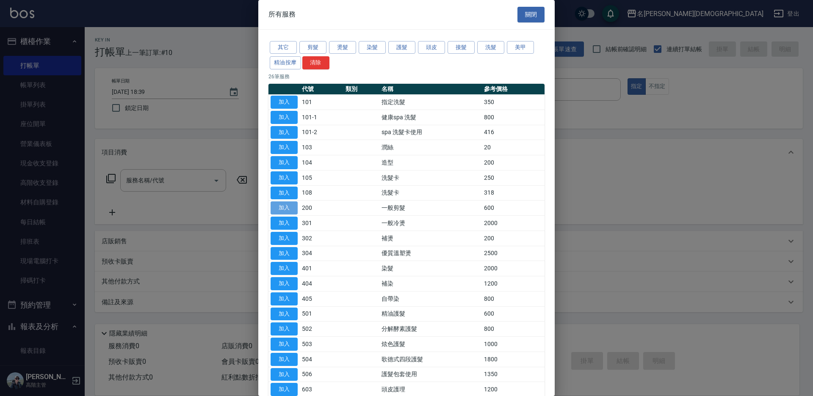
click at [278, 206] on button "加入" at bounding box center [283, 207] width 27 height 13
type input "一般剪髮(200)"
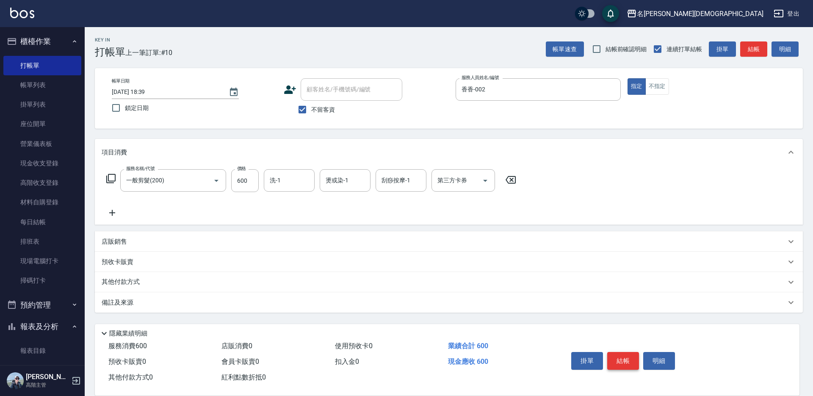
click at [618, 356] on button "結帳" at bounding box center [623, 361] width 32 height 18
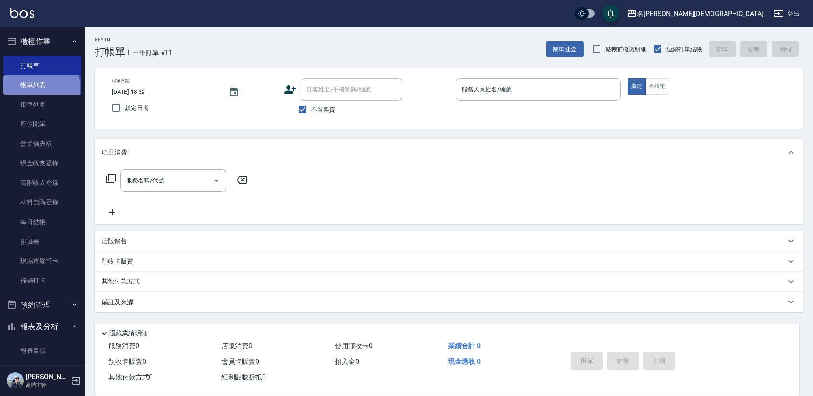
click at [41, 88] on link "帳單列表" at bounding box center [42, 84] width 78 height 19
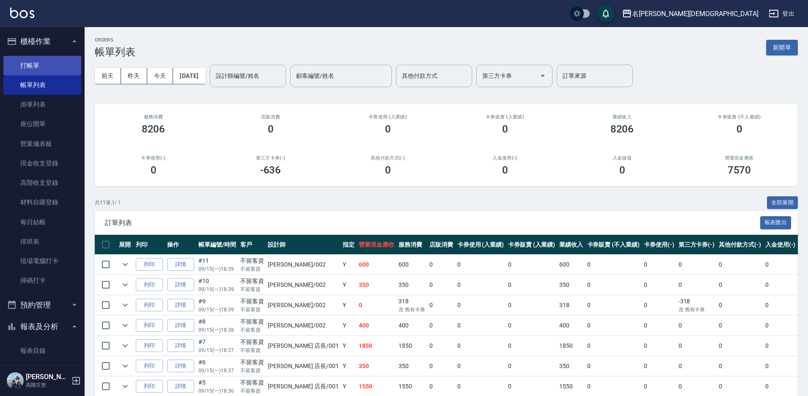
click at [28, 63] on link "打帳單" at bounding box center [42, 65] width 78 height 19
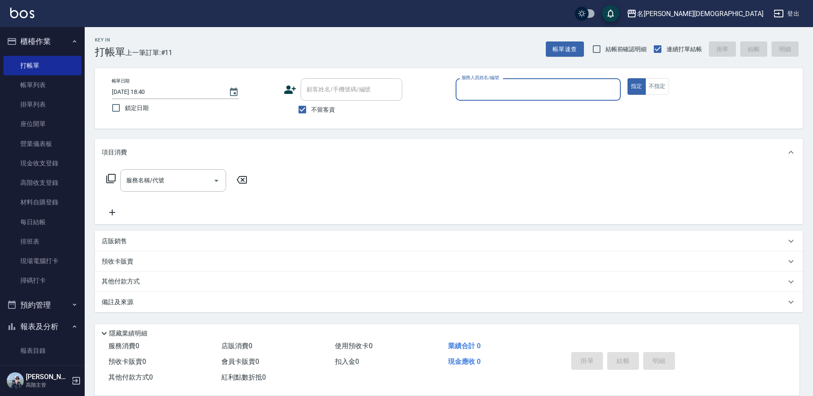
click at [480, 85] on input "服務人員姓名/編號" at bounding box center [537, 89] width 157 height 15
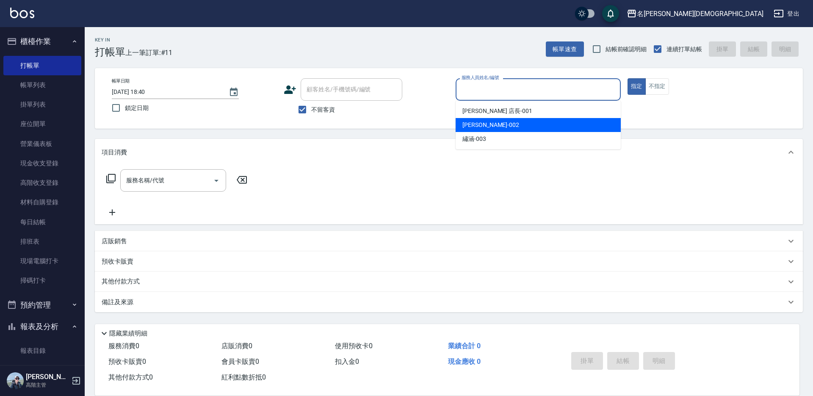
drag, startPoint x: 466, startPoint y: 125, endPoint x: 427, endPoint y: 119, distance: 39.0
click at [465, 124] on span "香香 -002" at bounding box center [490, 125] width 57 height 9
type input "香香-002"
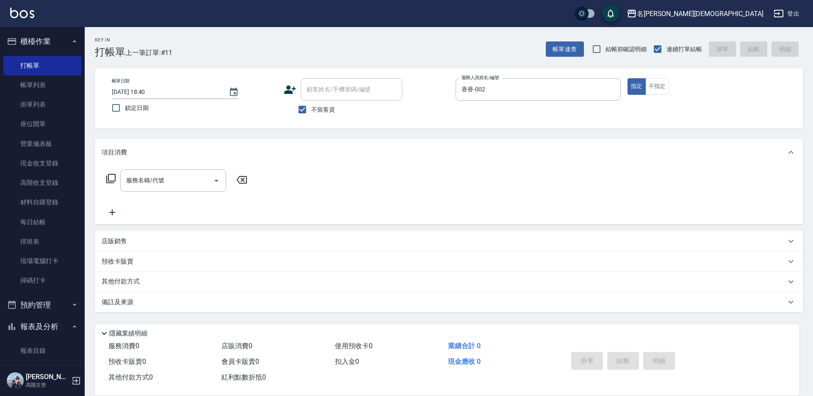
click at [110, 179] on icon at bounding box center [111, 179] width 10 height 10
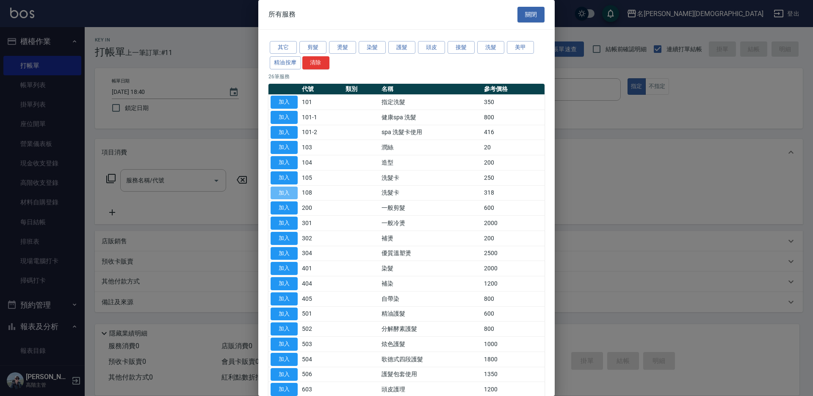
drag, startPoint x: 290, startPoint y: 191, endPoint x: 427, endPoint y: 191, distance: 137.6
click at [290, 191] on button "加入" at bounding box center [283, 193] width 27 height 13
type input "洗髮卡(108)"
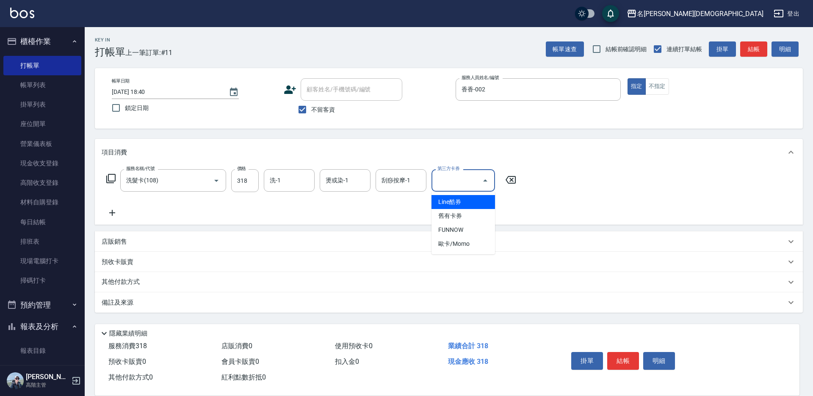
click at [443, 185] on input "第三方卡券" at bounding box center [456, 180] width 43 height 15
click at [444, 212] on span "舊有卡券" at bounding box center [462, 216] width 63 height 14
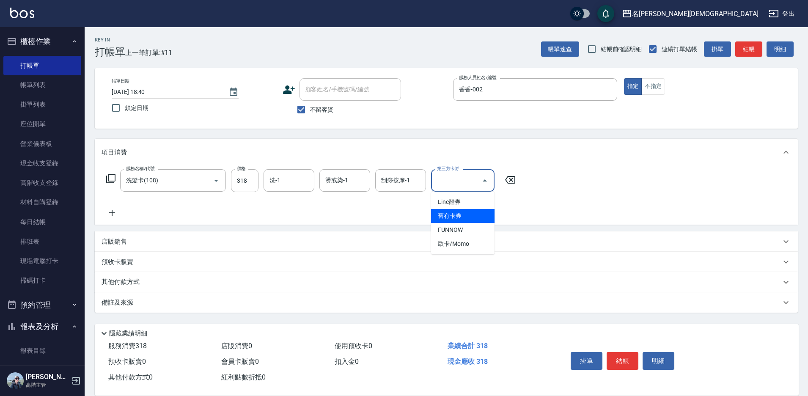
type input "舊有卡券"
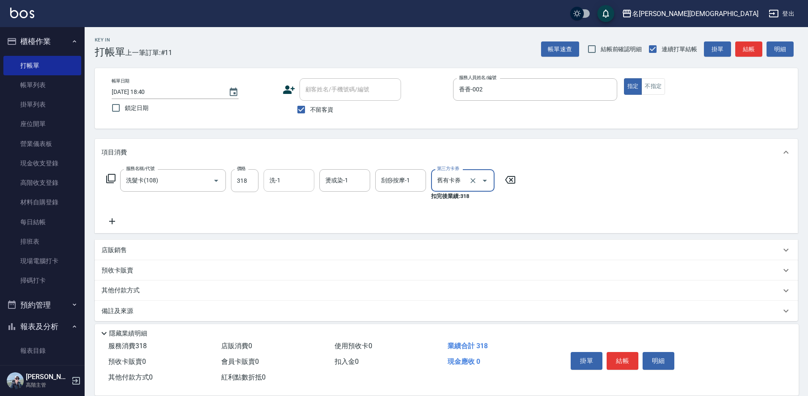
click at [280, 183] on div "洗-1 洗-1" at bounding box center [289, 180] width 51 height 22
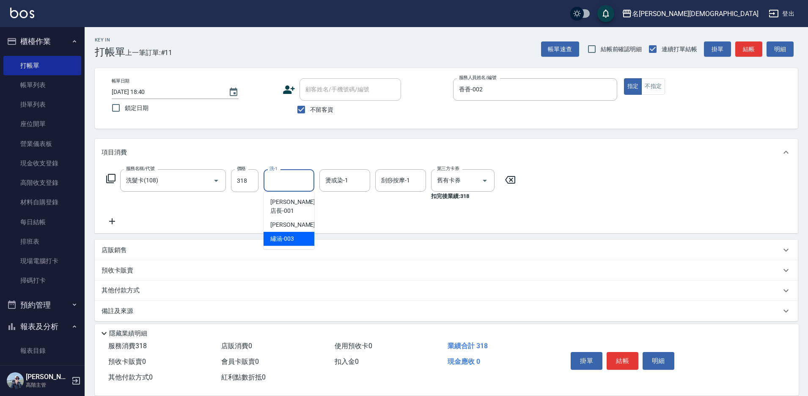
drag, startPoint x: 281, startPoint y: 229, endPoint x: 298, endPoint y: 230, distance: 16.6
click at [281, 235] on span "繡涵 -003" at bounding box center [282, 239] width 24 height 9
type input "繡涵-003"
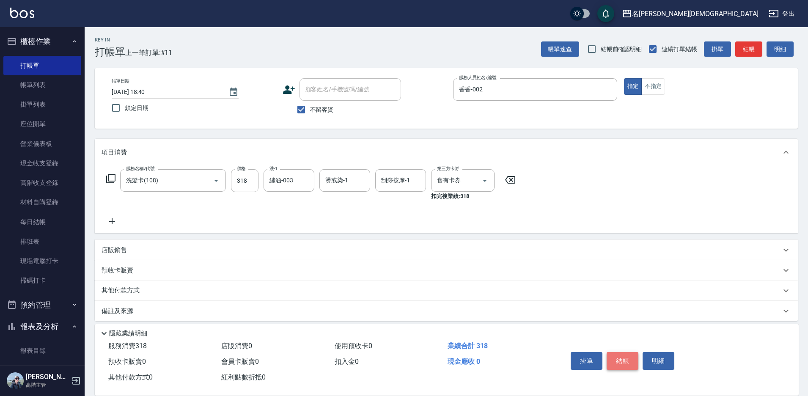
click at [620, 355] on button "結帳" at bounding box center [623, 361] width 32 height 18
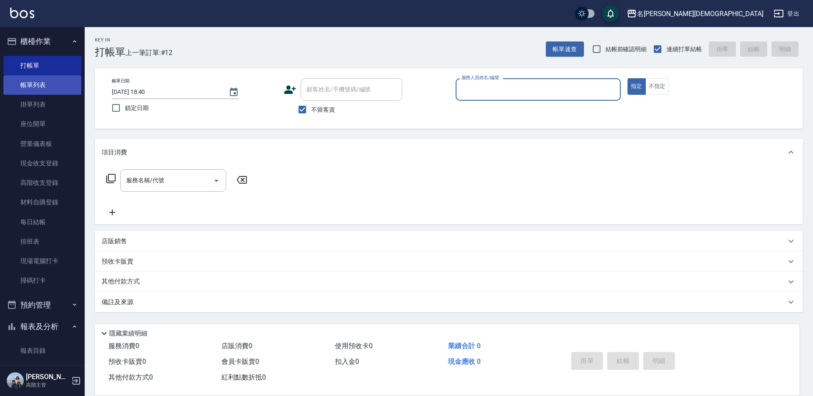
click at [29, 87] on link "帳單列表" at bounding box center [42, 84] width 78 height 19
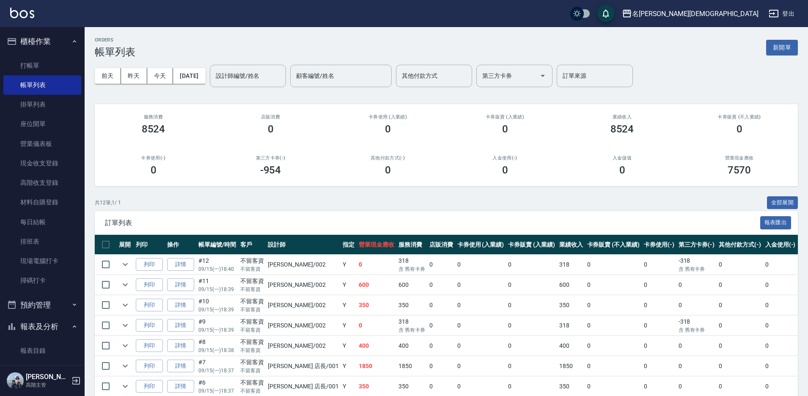
drag, startPoint x: 36, startPoint y: 64, endPoint x: 259, endPoint y: 80, distance: 223.7
click at [36, 64] on link "打帳單" at bounding box center [42, 65] width 78 height 19
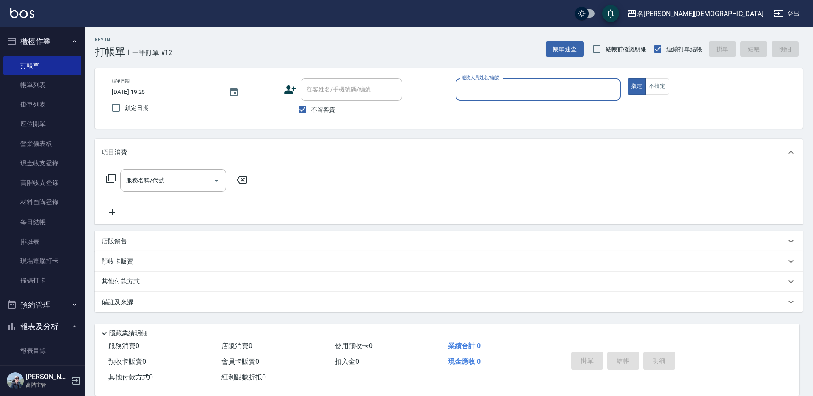
click at [494, 84] on input "服務人員姓名/編號" at bounding box center [537, 89] width 157 height 15
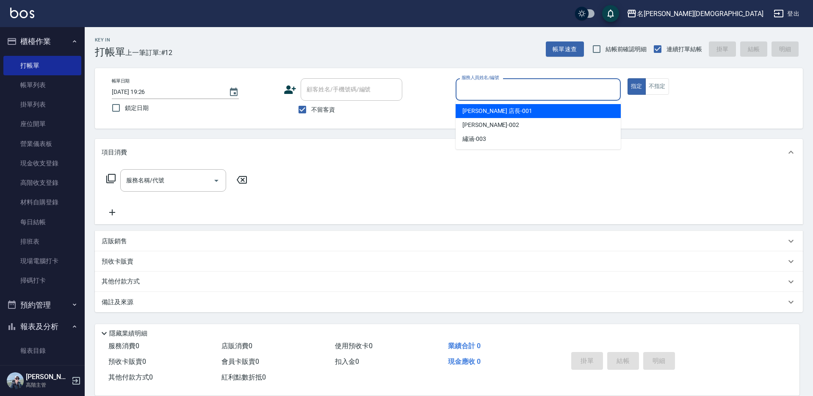
click at [481, 116] on div "[PERSON_NAME] 店長 -001" at bounding box center [537, 111] width 165 height 14
type input "[PERSON_NAME] 店長-001"
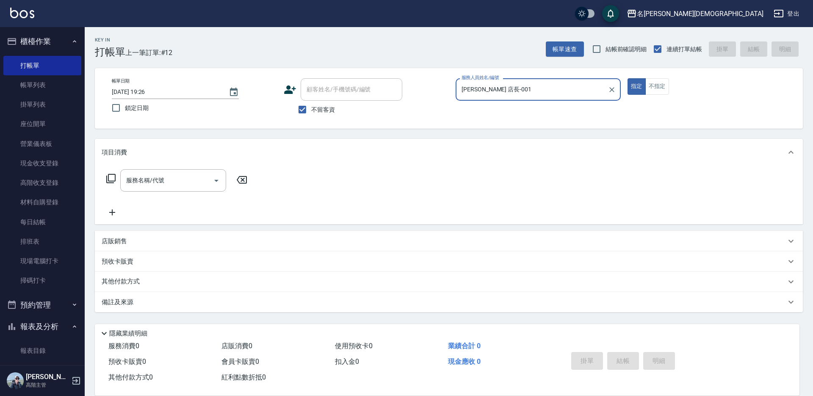
click at [115, 176] on icon at bounding box center [110, 178] width 9 height 9
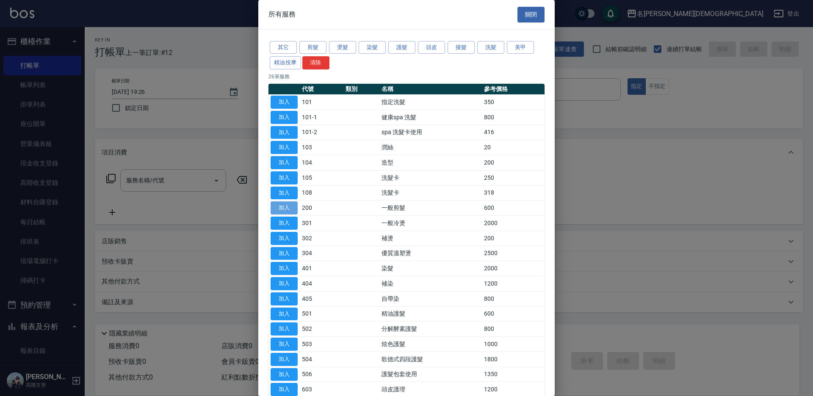
click at [290, 207] on button "加入" at bounding box center [283, 207] width 27 height 13
type input "一般剪髮(200)"
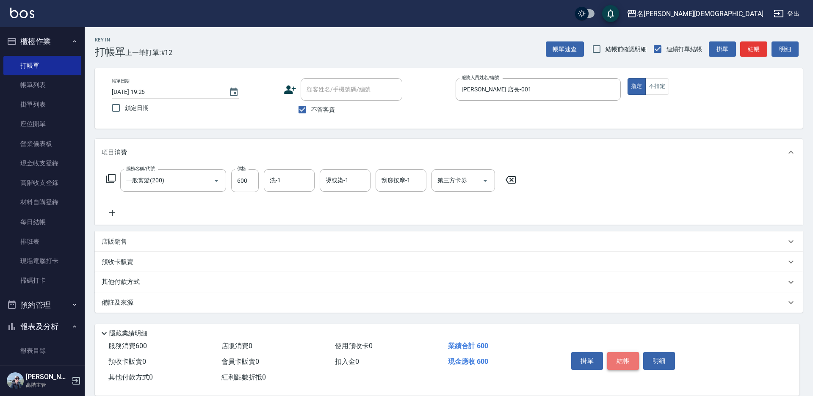
drag, startPoint x: 624, startPoint y: 361, endPoint x: 614, endPoint y: 321, distance: 40.8
click at [624, 360] on button "結帳" at bounding box center [623, 361] width 32 height 18
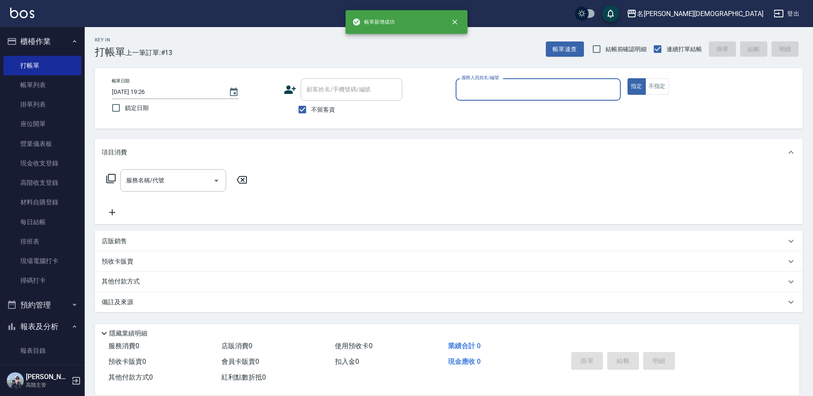
click at [470, 89] on input "服務人員姓名/編號" at bounding box center [537, 89] width 157 height 15
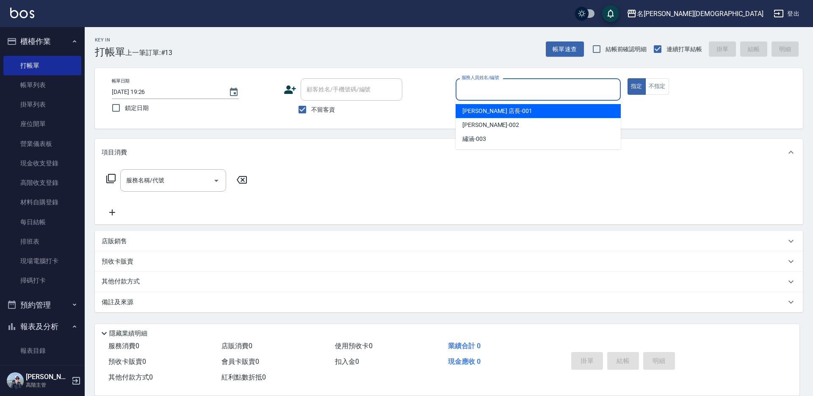
drag, startPoint x: 470, startPoint y: 112, endPoint x: 360, endPoint y: 114, distance: 110.5
click at [469, 112] on span "[PERSON_NAME] 店長 -001" at bounding box center [497, 111] width 70 height 9
type input "[PERSON_NAME] 店長-001"
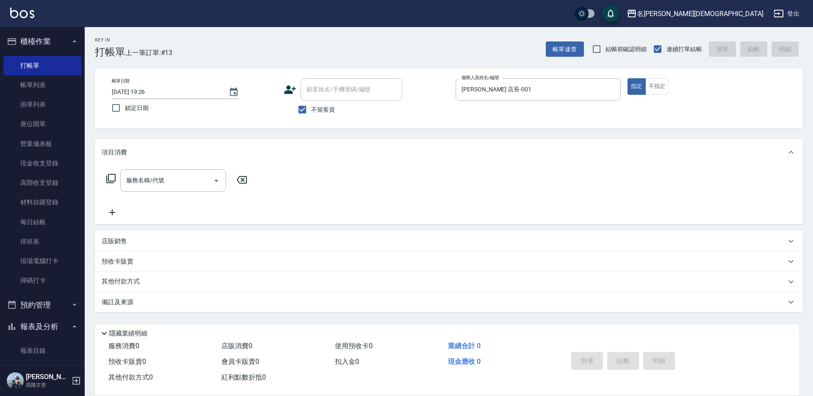
click at [108, 177] on icon at bounding box center [110, 178] width 9 height 9
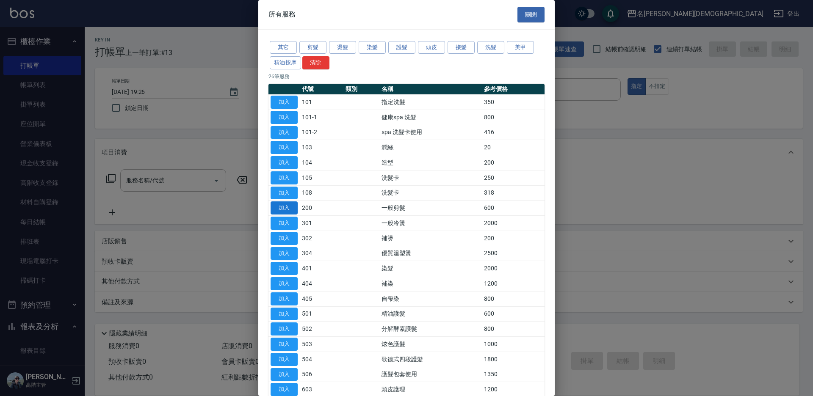
click at [279, 204] on button "加入" at bounding box center [283, 207] width 27 height 13
type input "一般剪髮(200)"
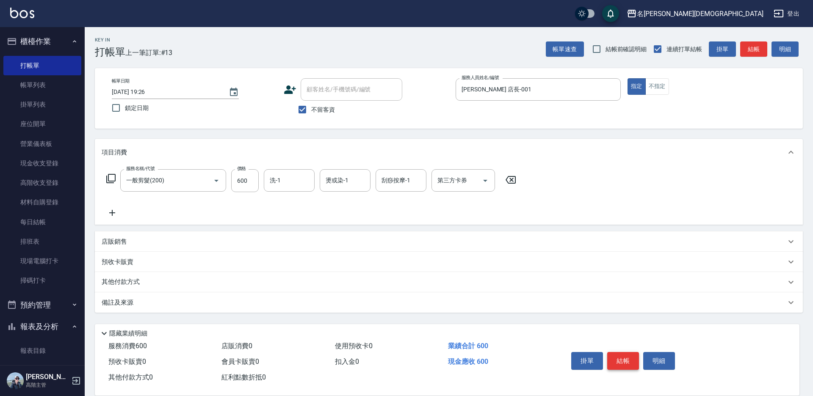
click at [614, 358] on button "結帳" at bounding box center [623, 361] width 32 height 18
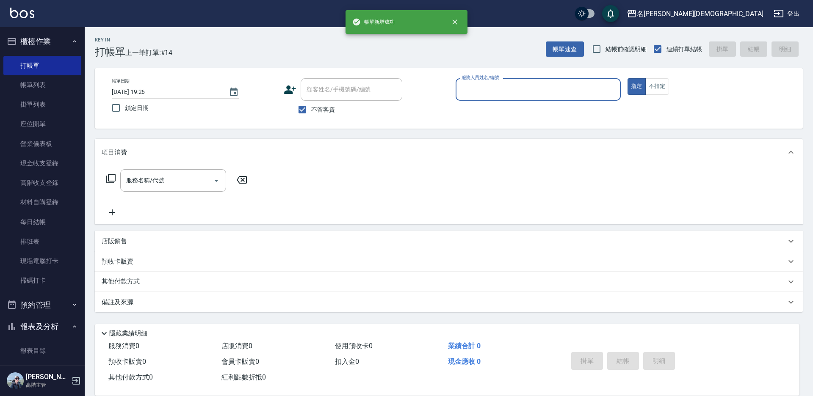
click at [464, 87] on input "服務人員姓名/編號" at bounding box center [537, 89] width 157 height 15
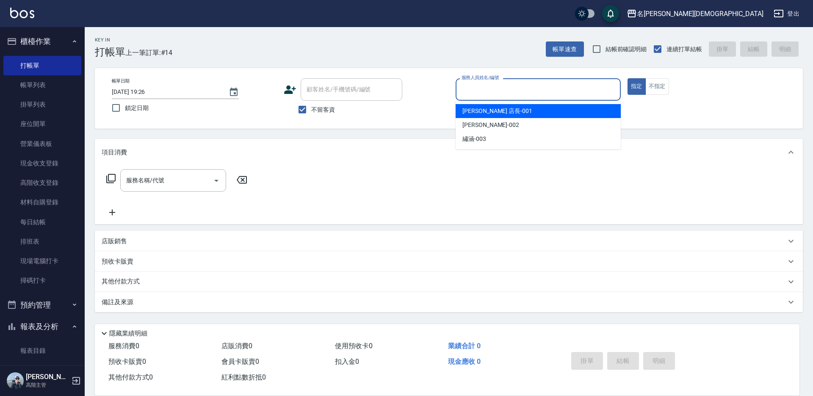
click at [474, 112] on span "[PERSON_NAME] 店長 -001" at bounding box center [497, 111] width 70 height 9
type input "[PERSON_NAME] 店長-001"
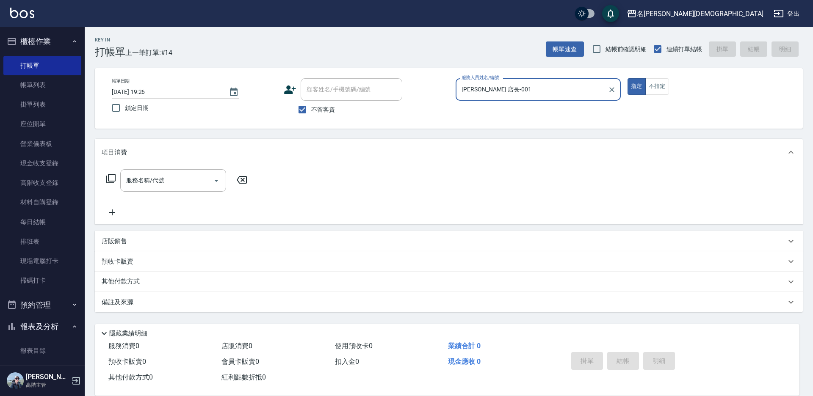
click at [108, 178] on icon at bounding box center [110, 178] width 9 height 9
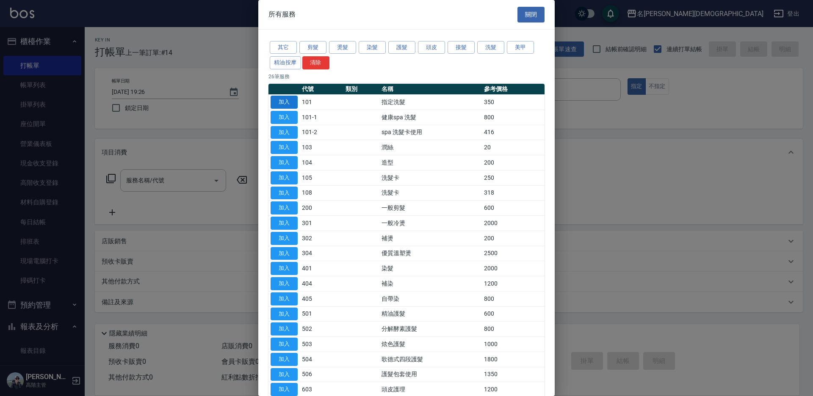
click at [281, 102] on button "加入" at bounding box center [283, 102] width 27 height 13
type input "指定洗髮(101)"
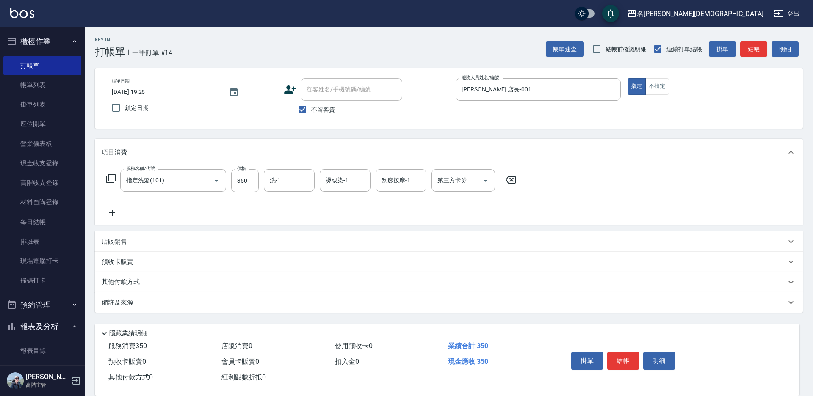
drag, startPoint x: 626, startPoint y: 360, endPoint x: 610, endPoint y: 316, distance: 47.1
click at [626, 359] on button "結帳" at bounding box center [623, 361] width 32 height 18
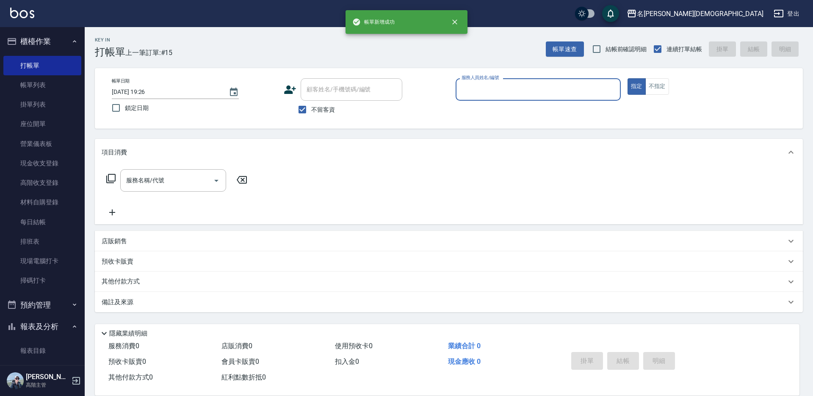
click at [475, 92] on input "服務人員姓名/編號" at bounding box center [537, 89] width 157 height 15
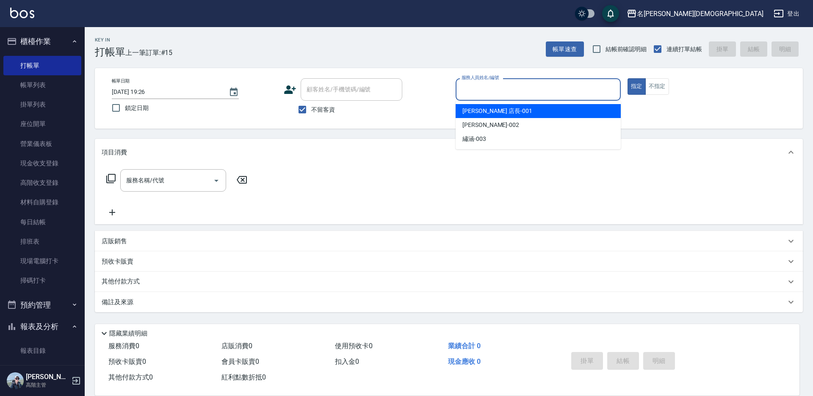
drag, startPoint x: 475, startPoint y: 109, endPoint x: 303, endPoint y: 135, distance: 174.1
click at [474, 109] on span "[PERSON_NAME] 店長 -001" at bounding box center [497, 111] width 70 height 9
type input "[PERSON_NAME] 店長-001"
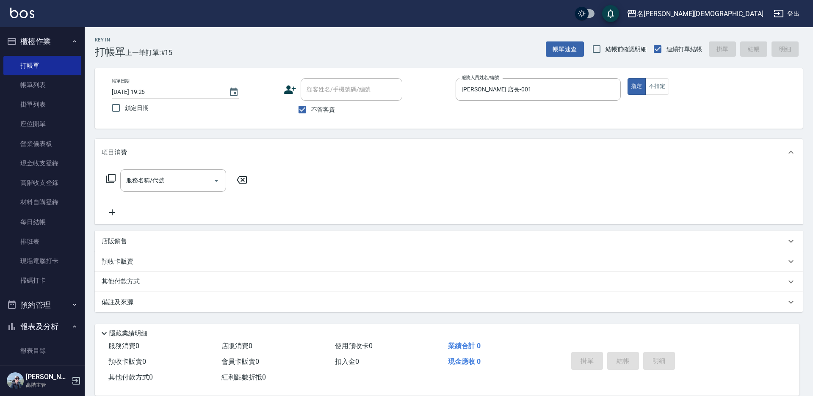
click at [108, 177] on icon at bounding box center [110, 178] width 9 height 9
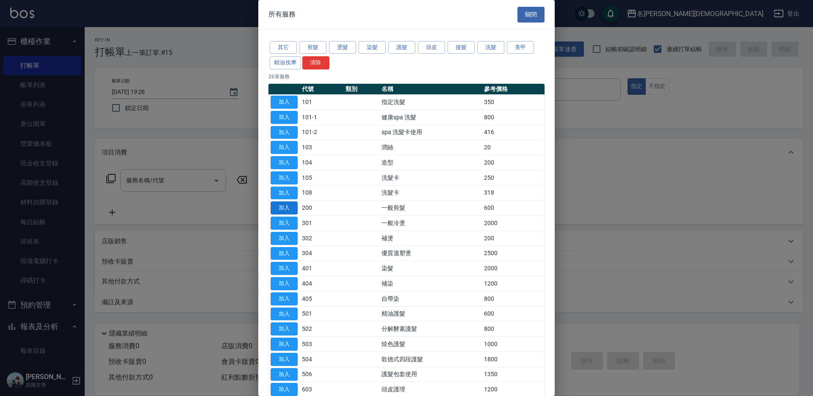
click at [280, 208] on button "加入" at bounding box center [283, 207] width 27 height 13
type input "一般剪髮(200)"
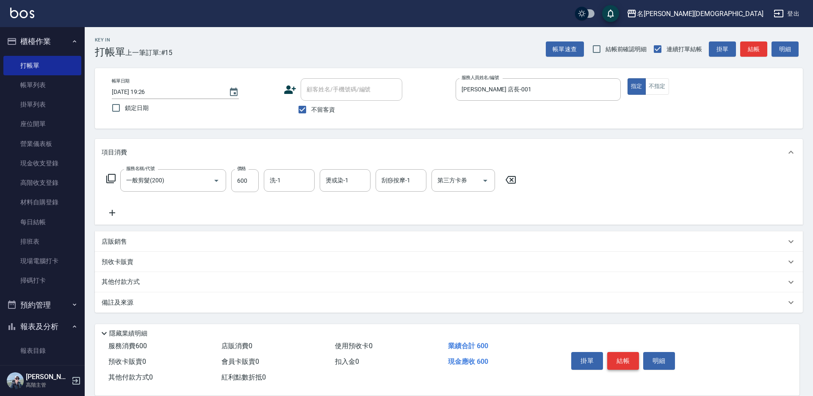
click at [624, 354] on button "結帳" at bounding box center [623, 361] width 32 height 18
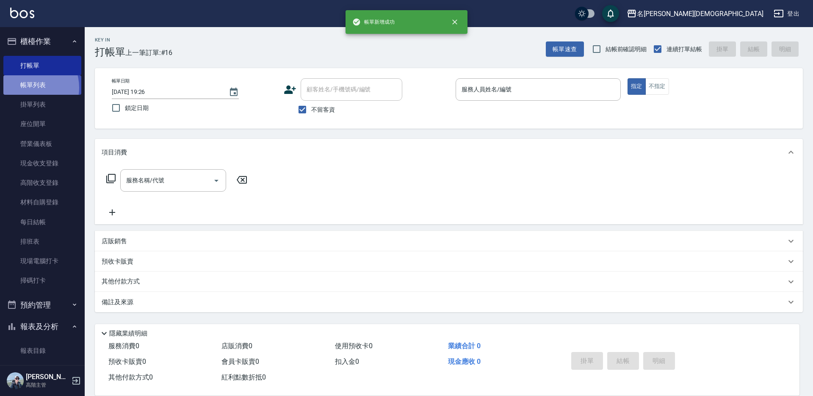
click at [29, 88] on link "帳單列表" at bounding box center [42, 84] width 78 height 19
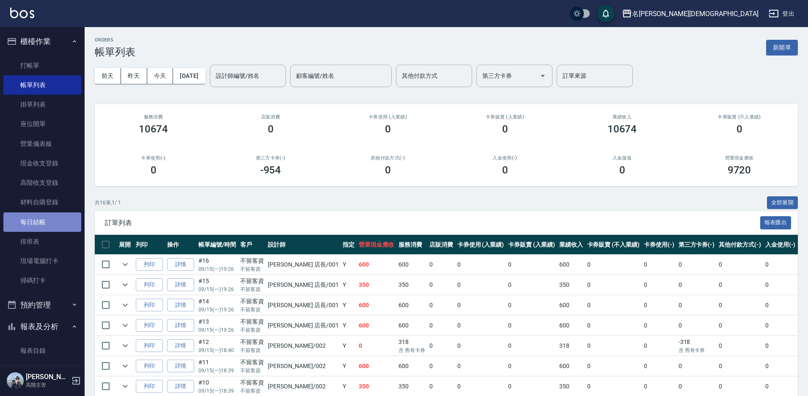
click at [44, 221] on link "每日結帳" at bounding box center [42, 221] width 78 height 19
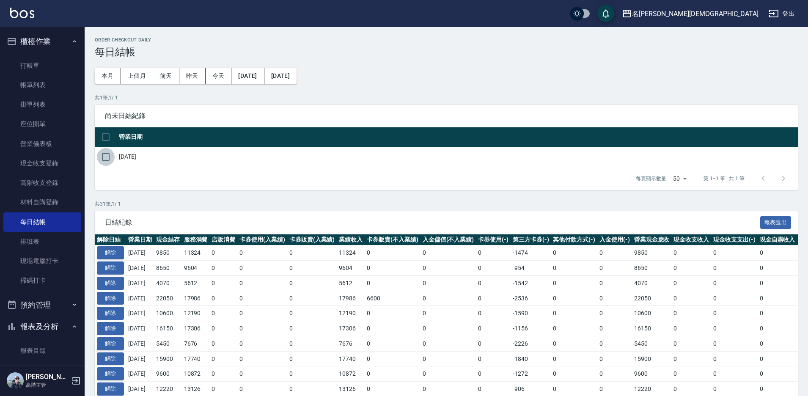
click at [102, 157] on input "checkbox" at bounding box center [106, 157] width 18 height 18
checkbox input "true"
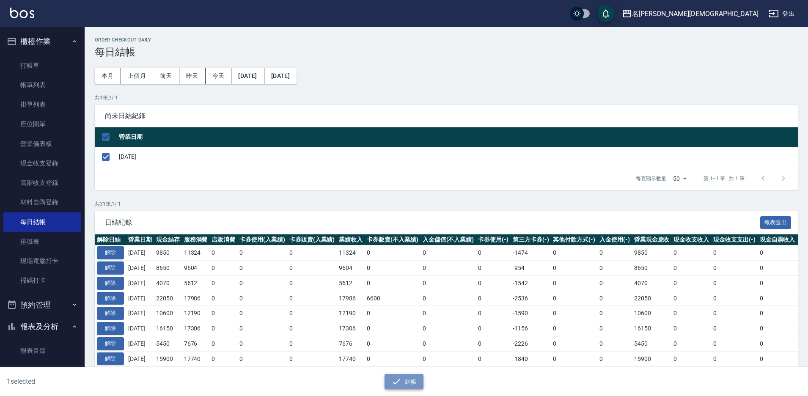
click at [411, 381] on button "結帳" at bounding box center [404, 382] width 39 height 16
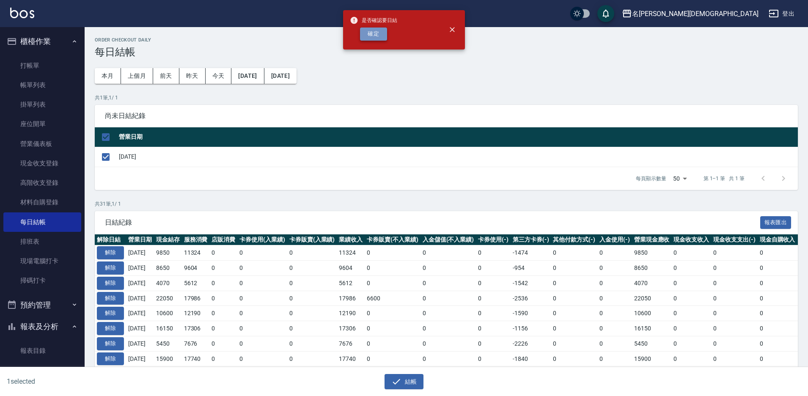
click at [382, 34] on button "確定" at bounding box center [373, 34] width 27 height 13
checkbox input "false"
